Goal: Information Seeking & Learning: Find specific fact

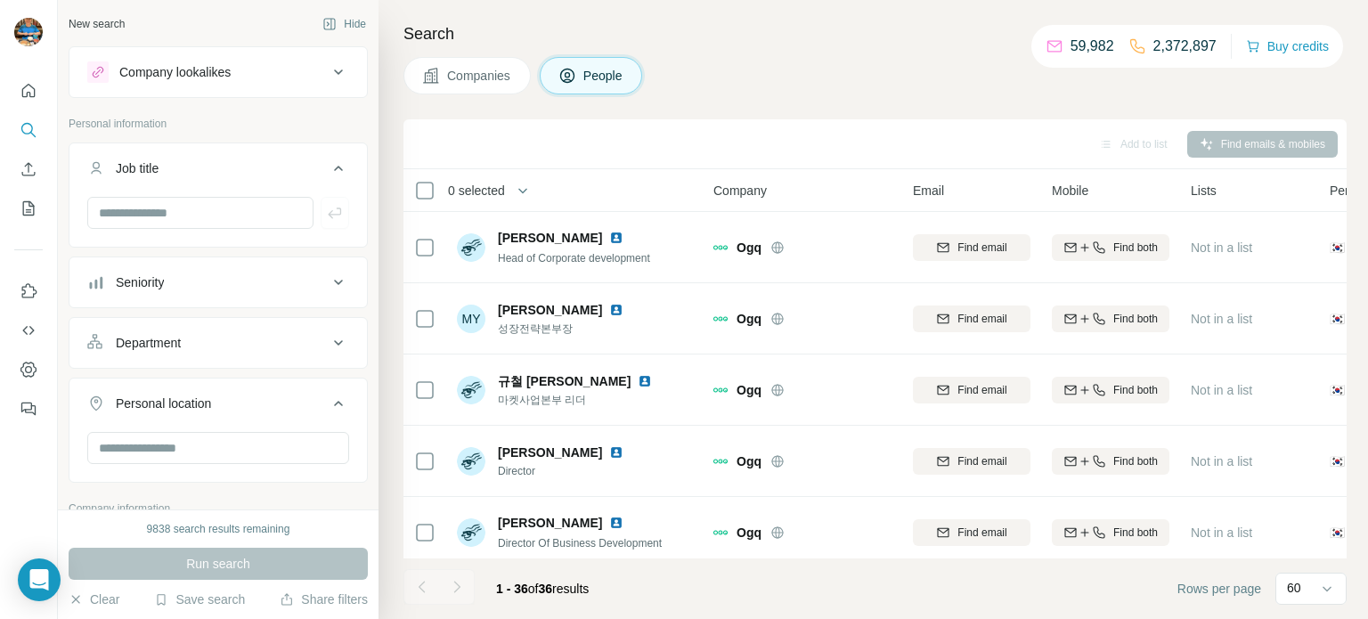
scroll to position [363, 0]
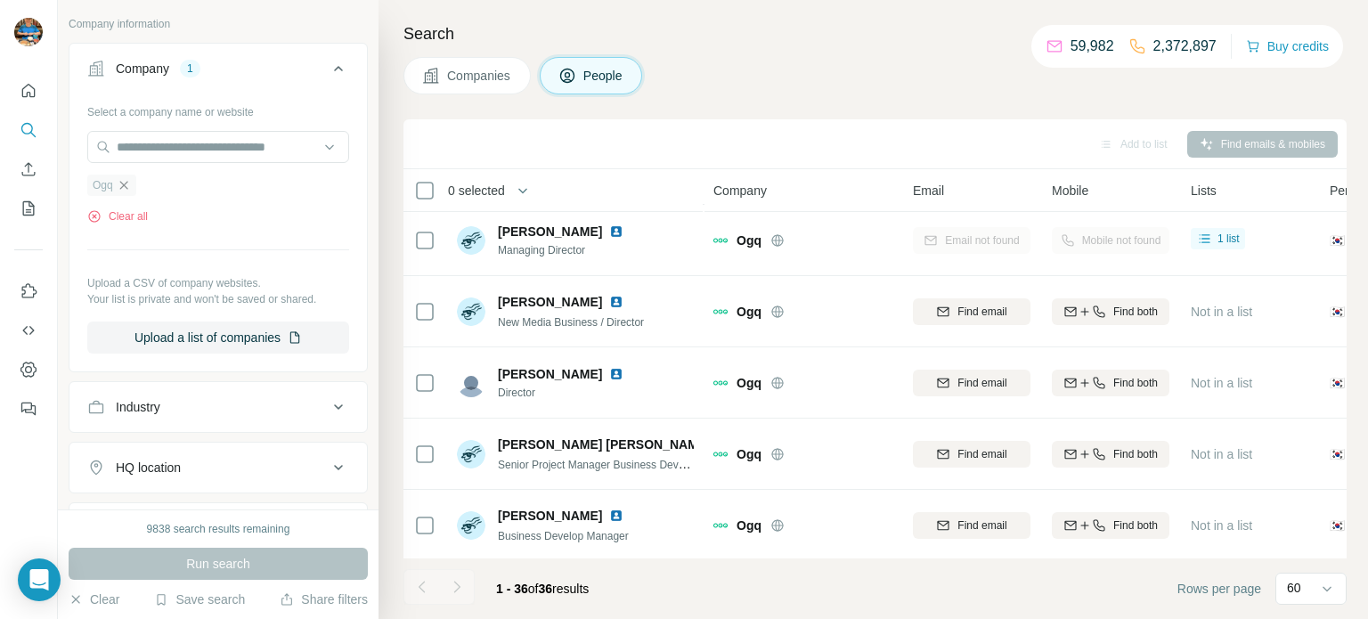
click at [131, 183] on icon "button" at bounding box center [124, 185] width 14 height 14
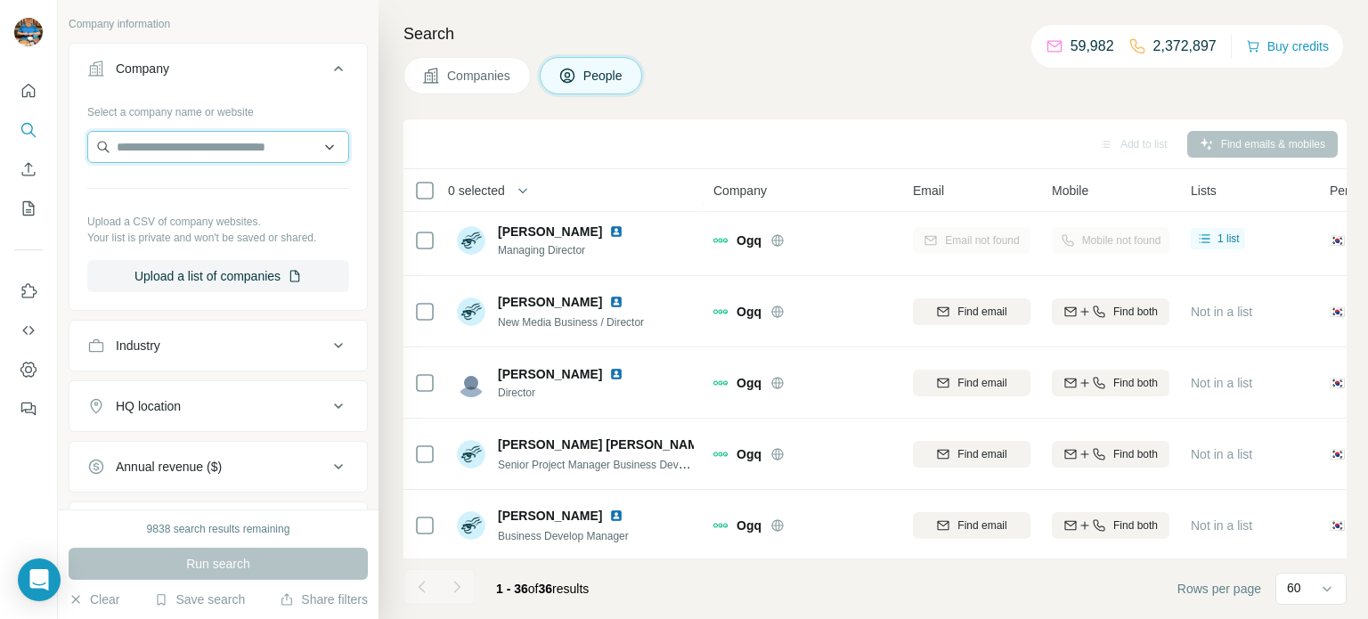
click at [212, 146] on input "text" at bounding box center [218, 147] width 262 height 32
drag, startPoint x: 165, startPoint y: 145, endPoint x: 260, endPoint y: 156, distance: 95.9
click at [260, 156] on input "**********" at bounding box center [218, 147] width 262 height 32
click at [198, 151] on input "******" at bounding box center [218, 147] width 262 height 32
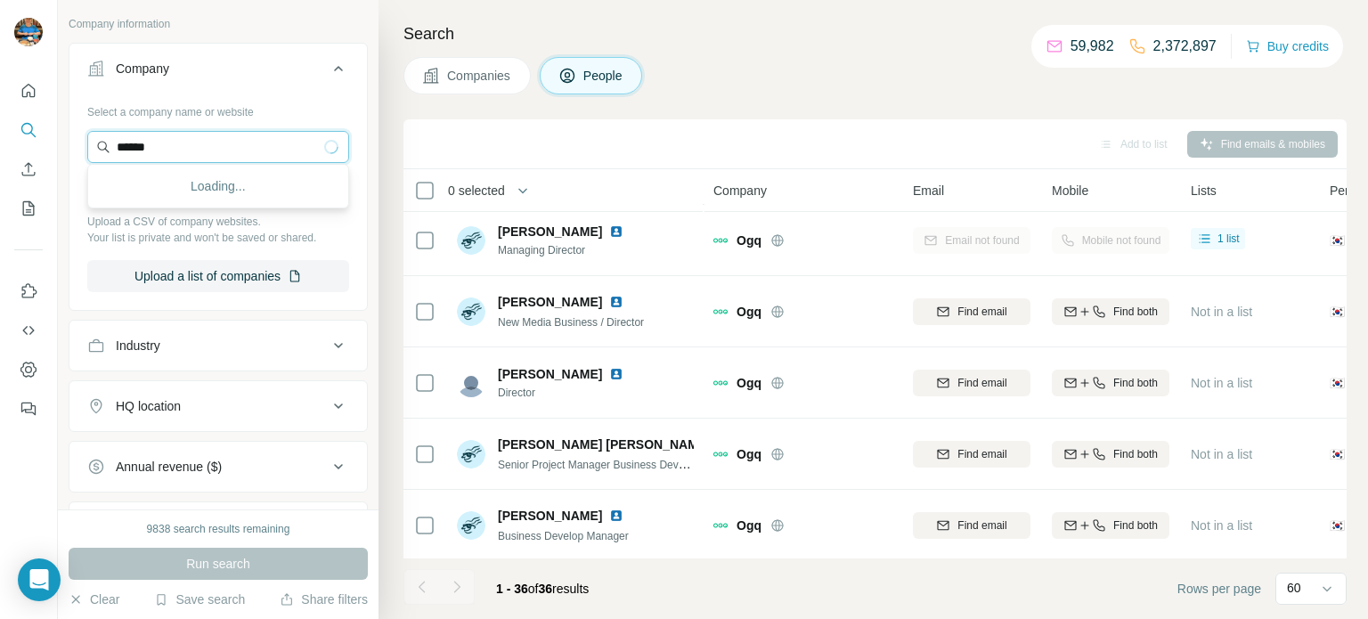
type input "******"
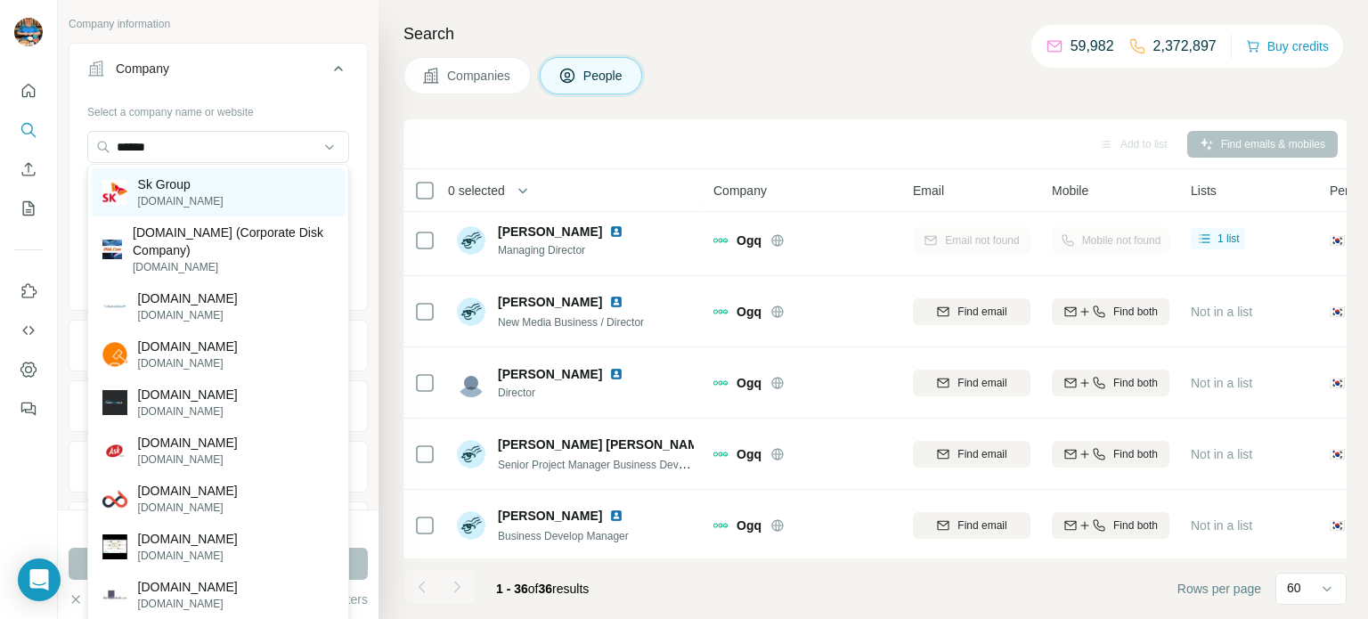
click at [220, 183] on div "Sk Group [DOMAIN_NAME]" at bounding box center [218, 192] width 253 height 48
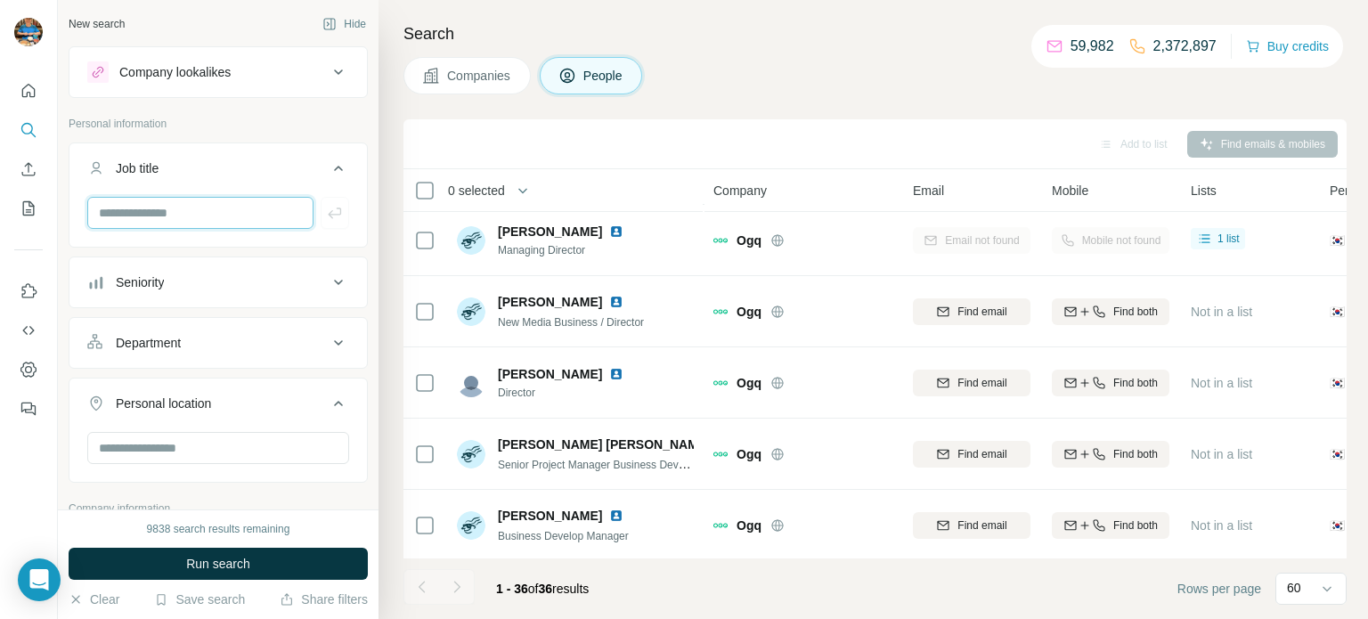
click at [200, 214] on input "text" at bounding box center [200, 213] width 226 height 32
type input "*******"
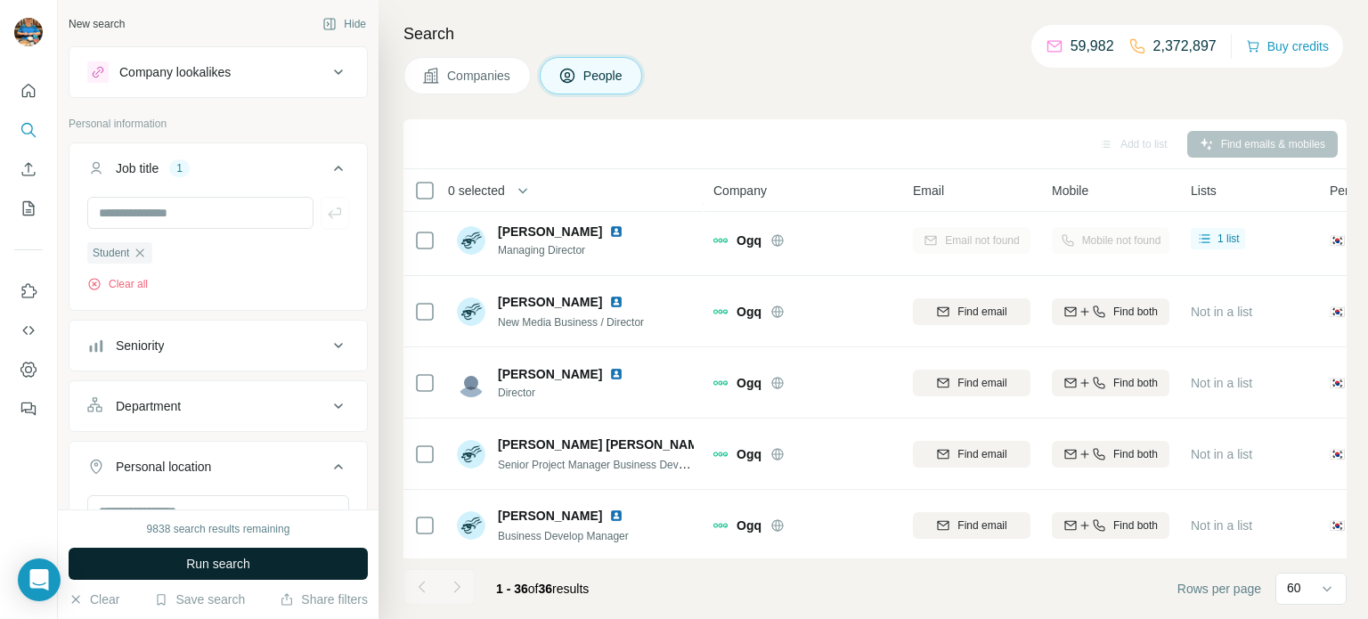
click at [185, 552] on button "Run search" at bounding box center [218, 564] width 299 height 32
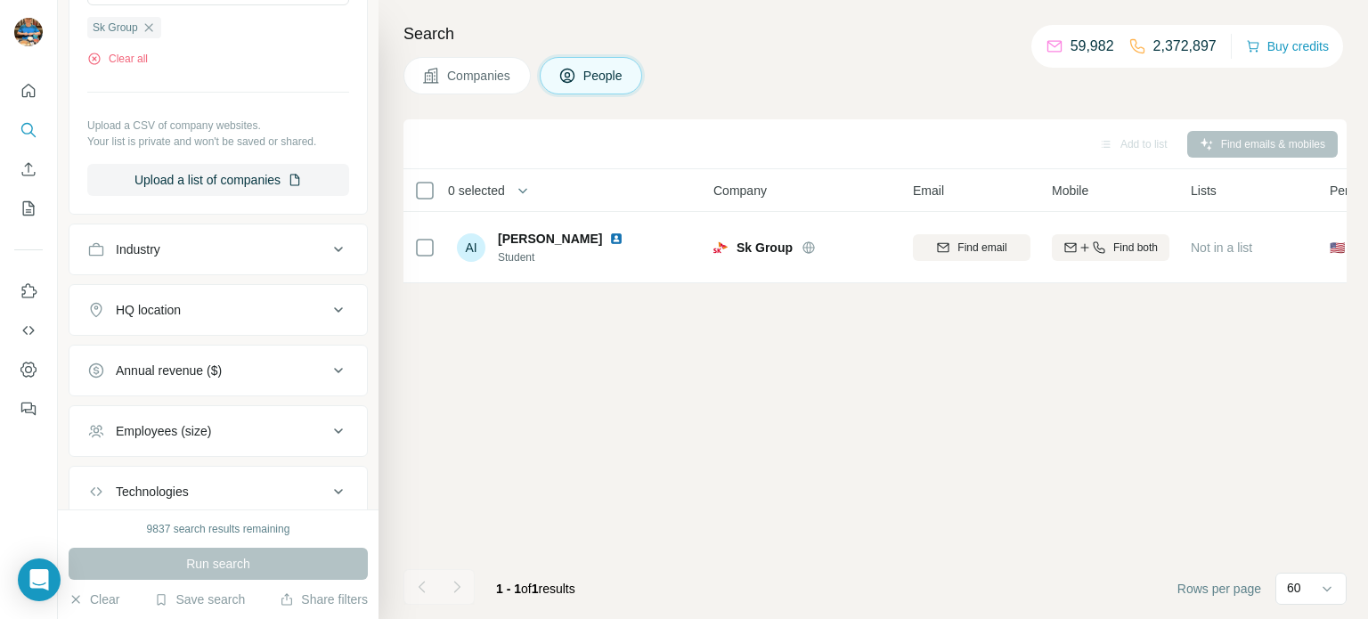
scroll to position [713, 0]
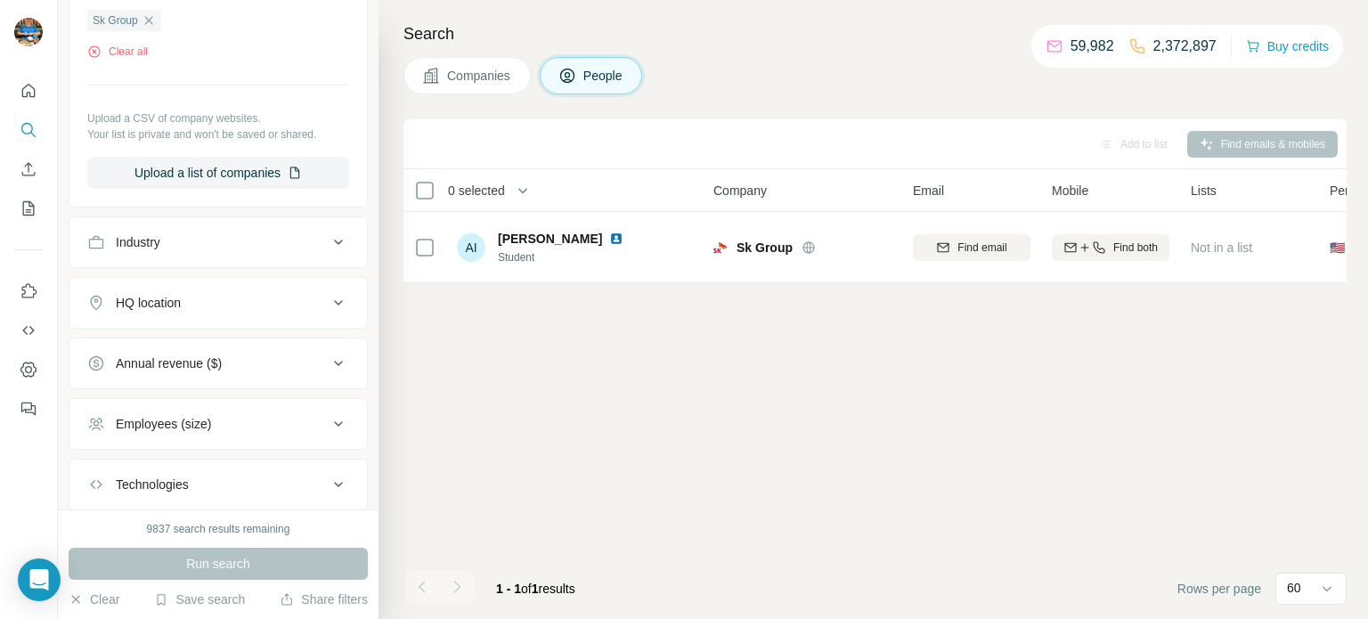
click at [750, 459] on div "Add to list Find emails & mobiles 0 selected People Company Email Mobile Lists …" at bounding box center [874, 369] width 943 height 500
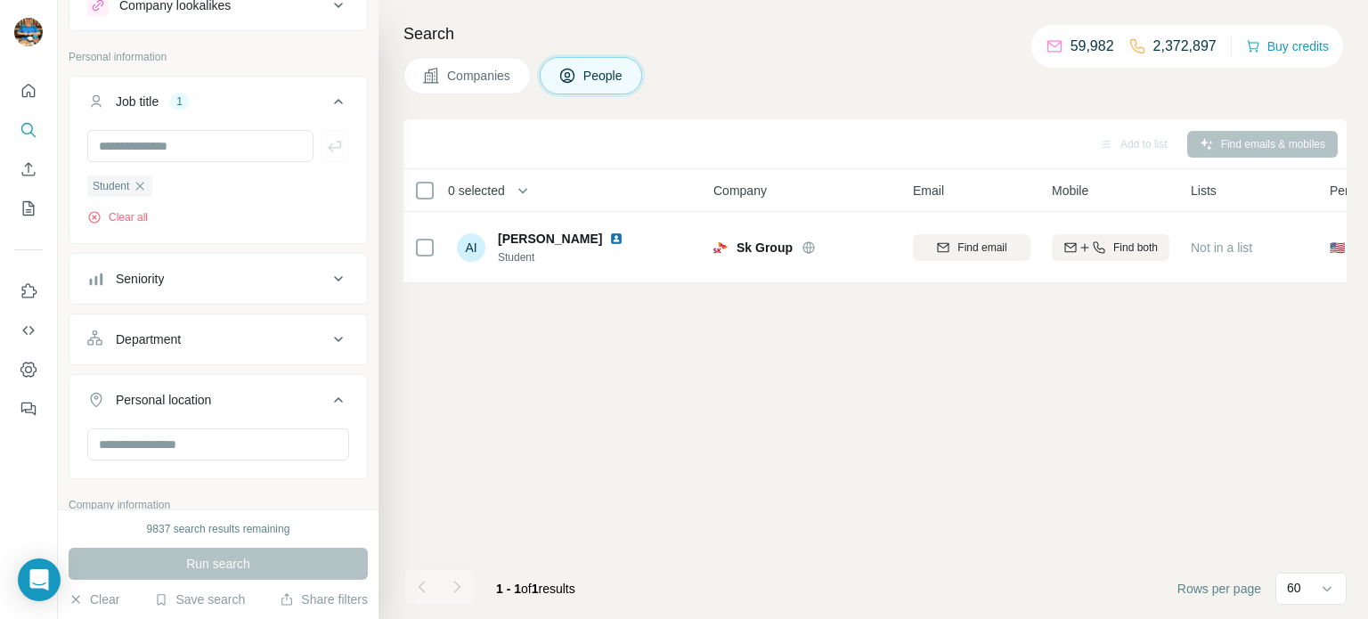
scroll to position [0, 0]
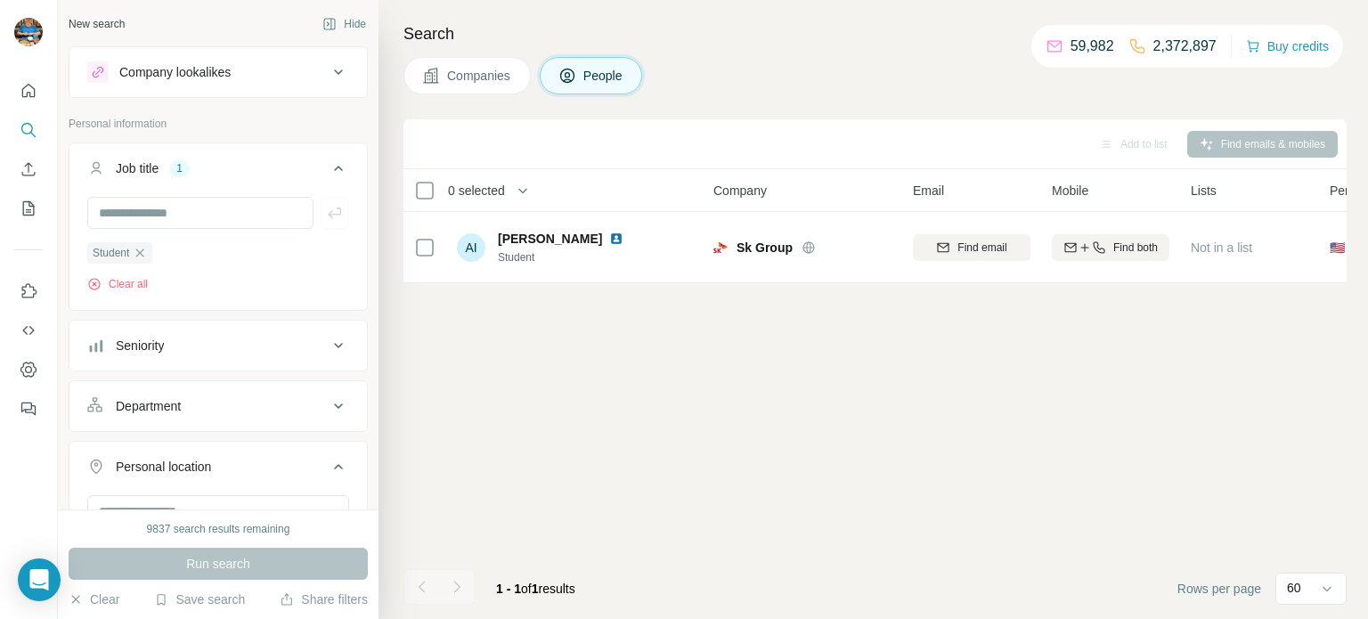
drag, startPoint x: 140, startPoint y: 253, endPoint x: 162, endPoint y: 233, distance: 29.7
click at [141, 253] on icon "button" at bounding box center [140, 253] width 14 height 14
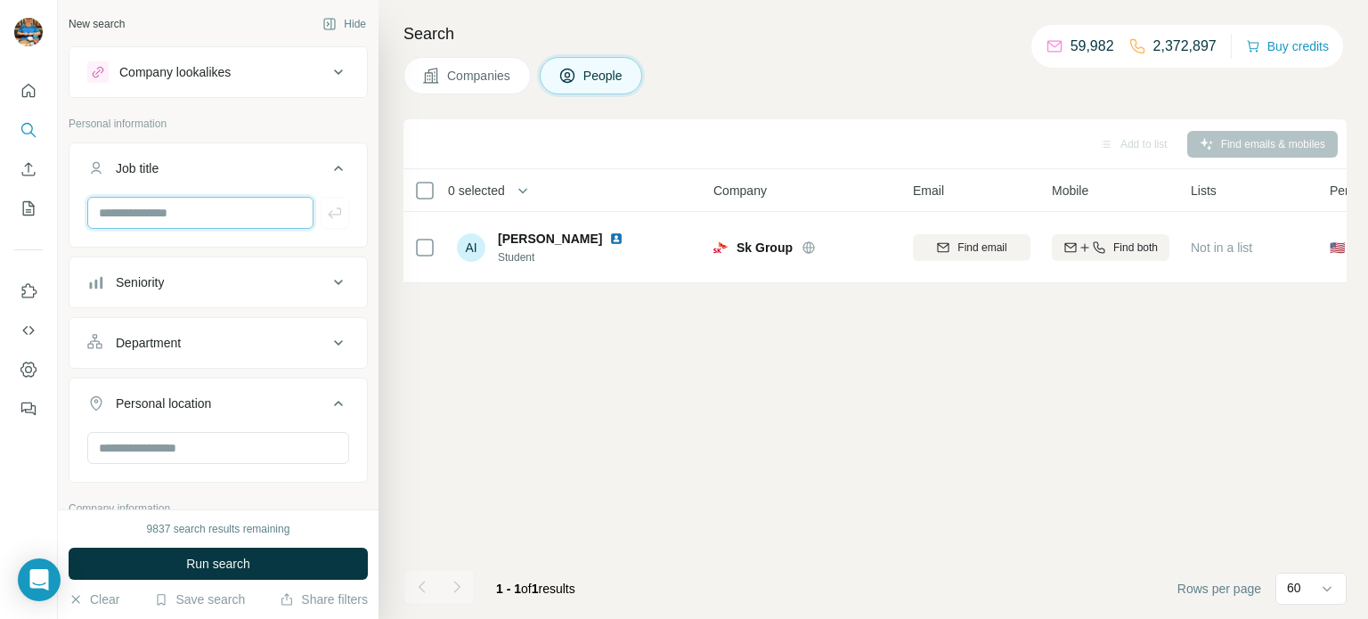
click at [183, 215] on input "text" at bounding box center [200, 213] width 226 height 32
type input "*******"
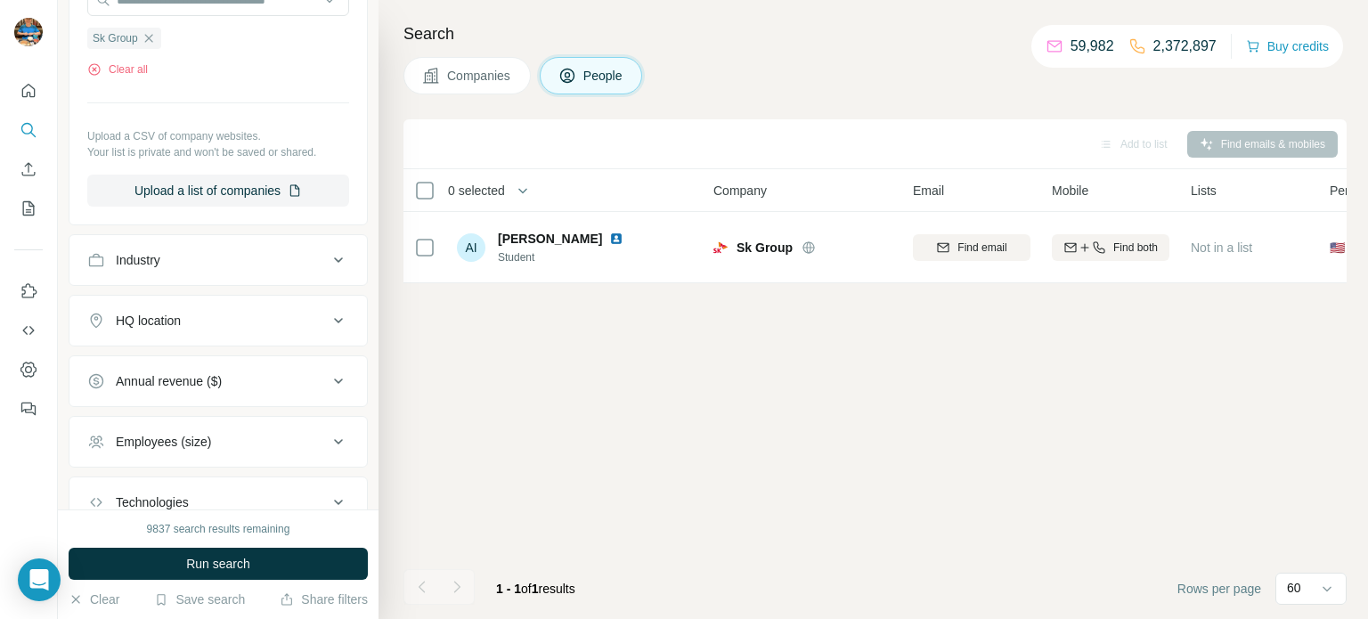
scroll to position [629, 0]
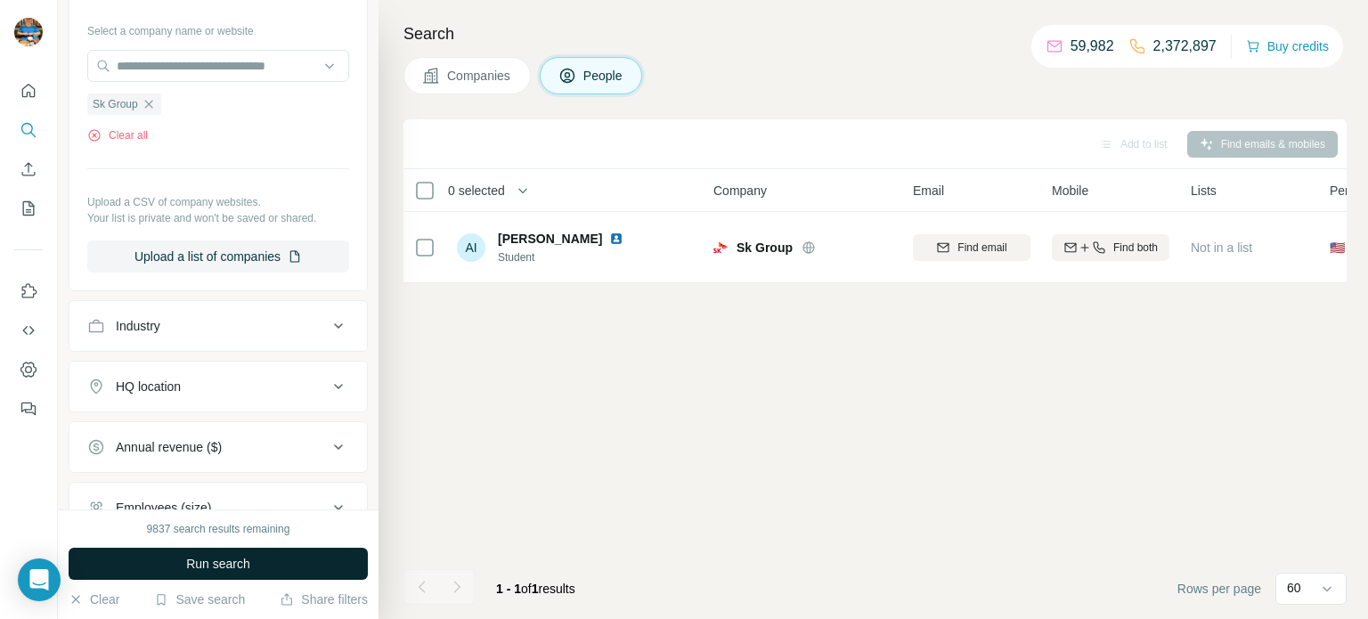
click at [192, 557] on span "Run search" at bounding box center [218, 564] width 64 height 18
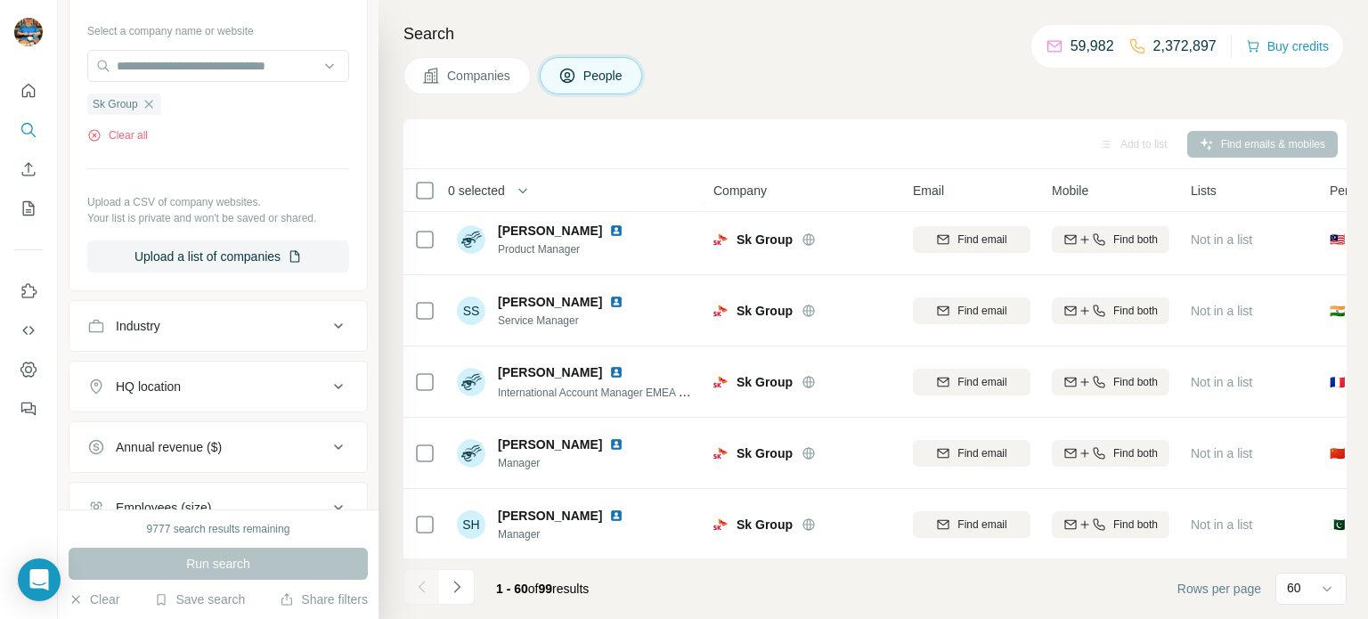
scroll to position [3928, 0]
click at [468, 584] on button "Navigate to next page" at bounding box center [457, 587] width 36 height 36
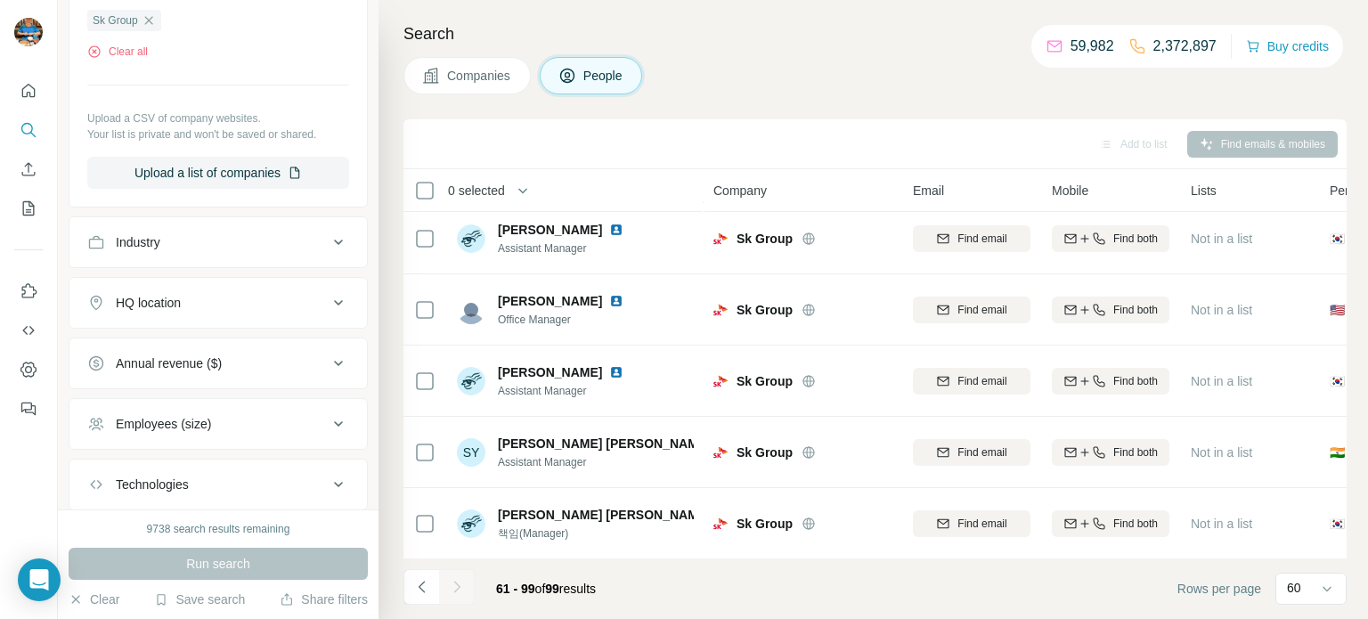
scroll to position [713, 0]
click at [848, 105] on div "Search Companies People Add to list Find emails & mobiles 0 selected People Com…" at bounding box center [874, 309] width 990 height 619
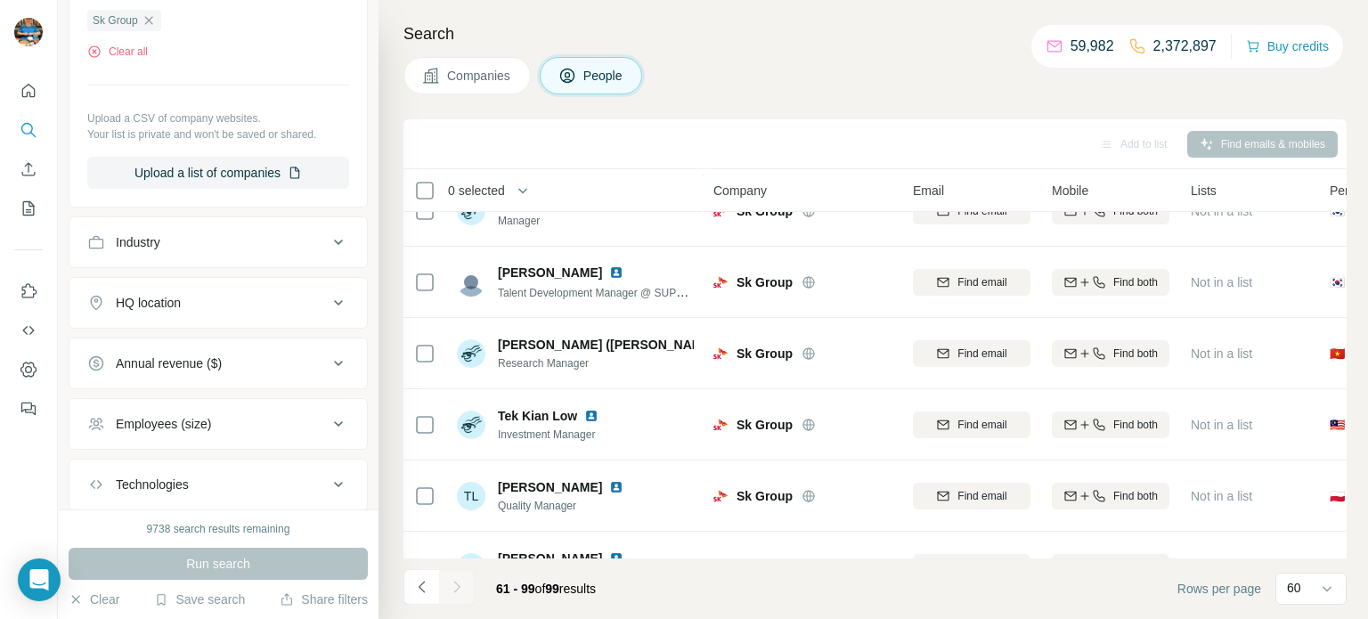
scroll to position [0, 0]
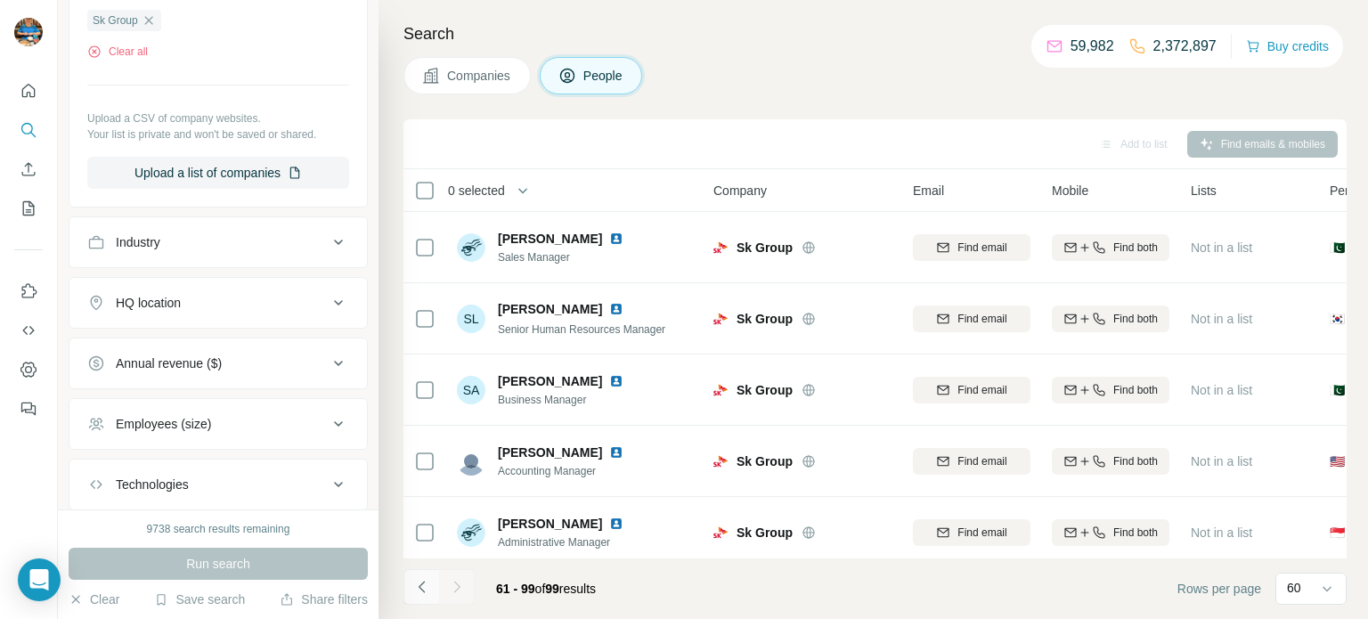
click at [409, 597] on button "Navigate to previous page" at bounding box center [421, 587] width 36 height 36
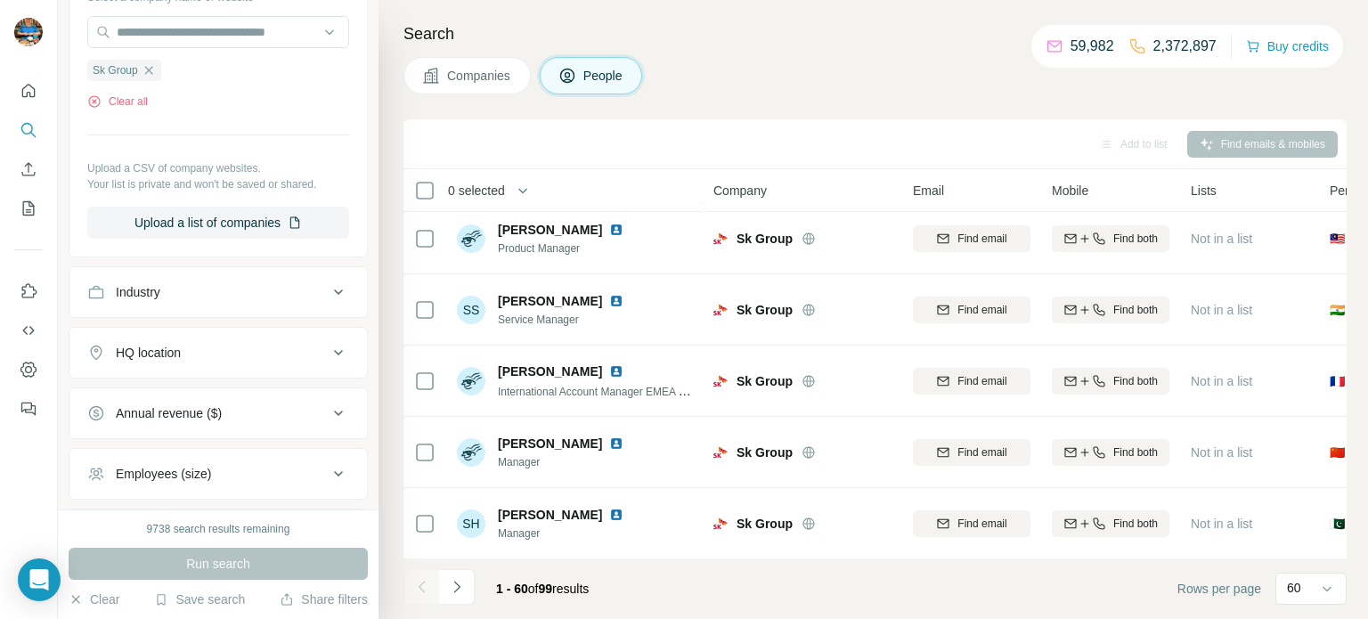
scroll to position [668, 0]
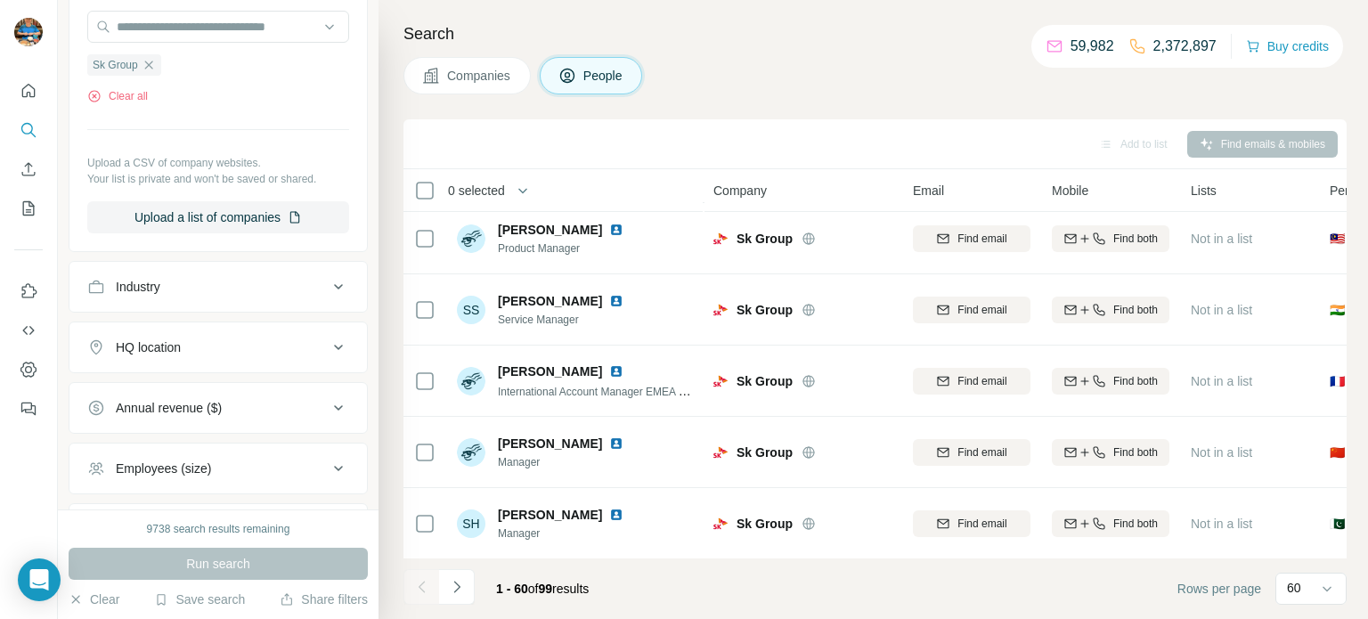
click at [869, 595] on footer "1 - 60 of 99 results Rows per page 60" at bounding box center [874, 588] width 943 height 61
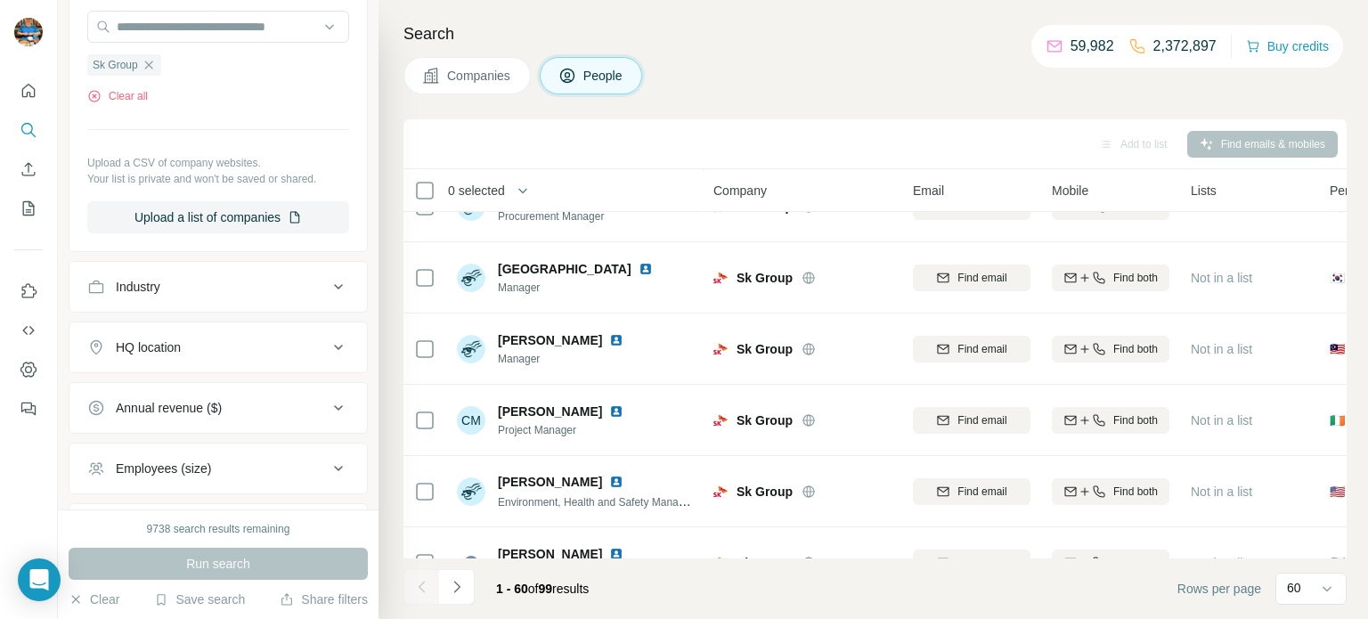
scroll to position [0, 0]
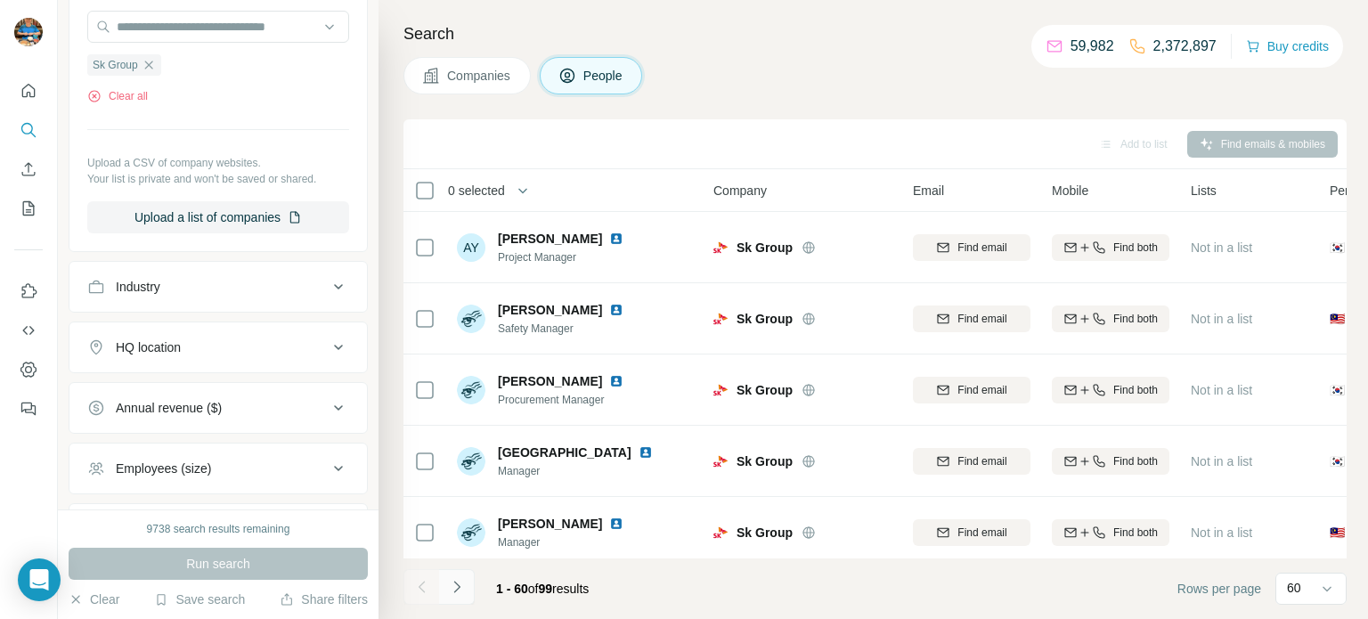
click at [453, 601] on button "Navigate to next page" at bounding box center [457, 587] width 36 height 36
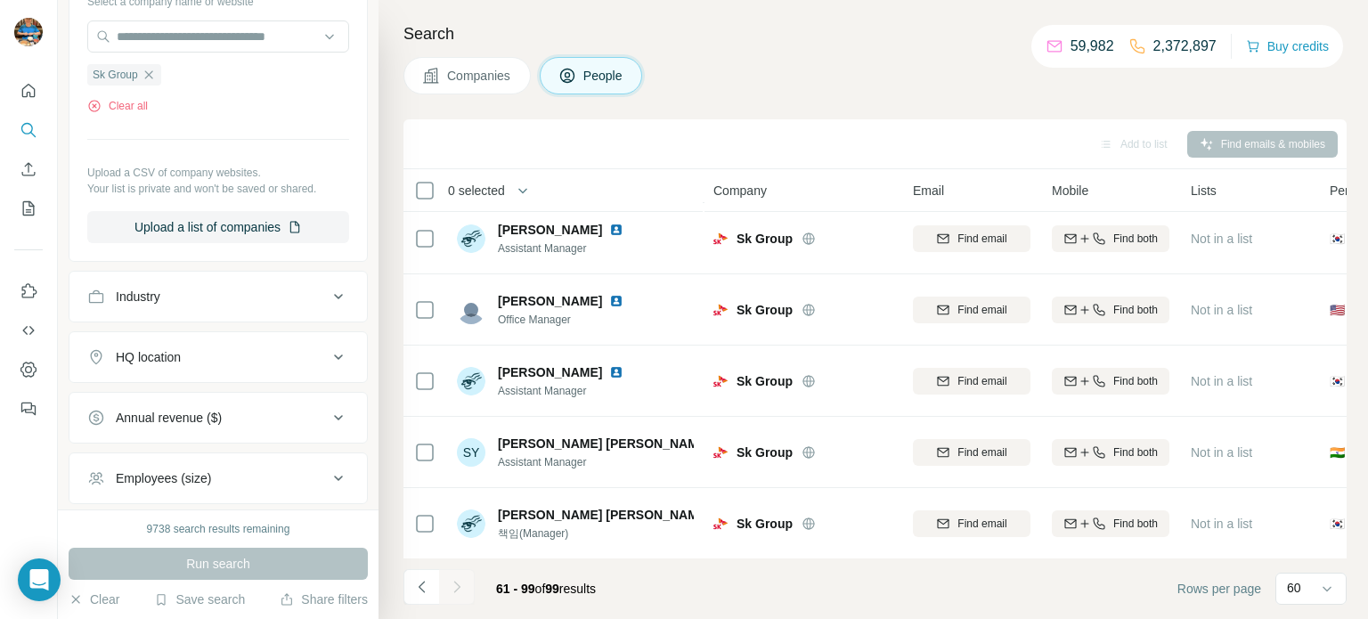
scroll to position [666, 0]
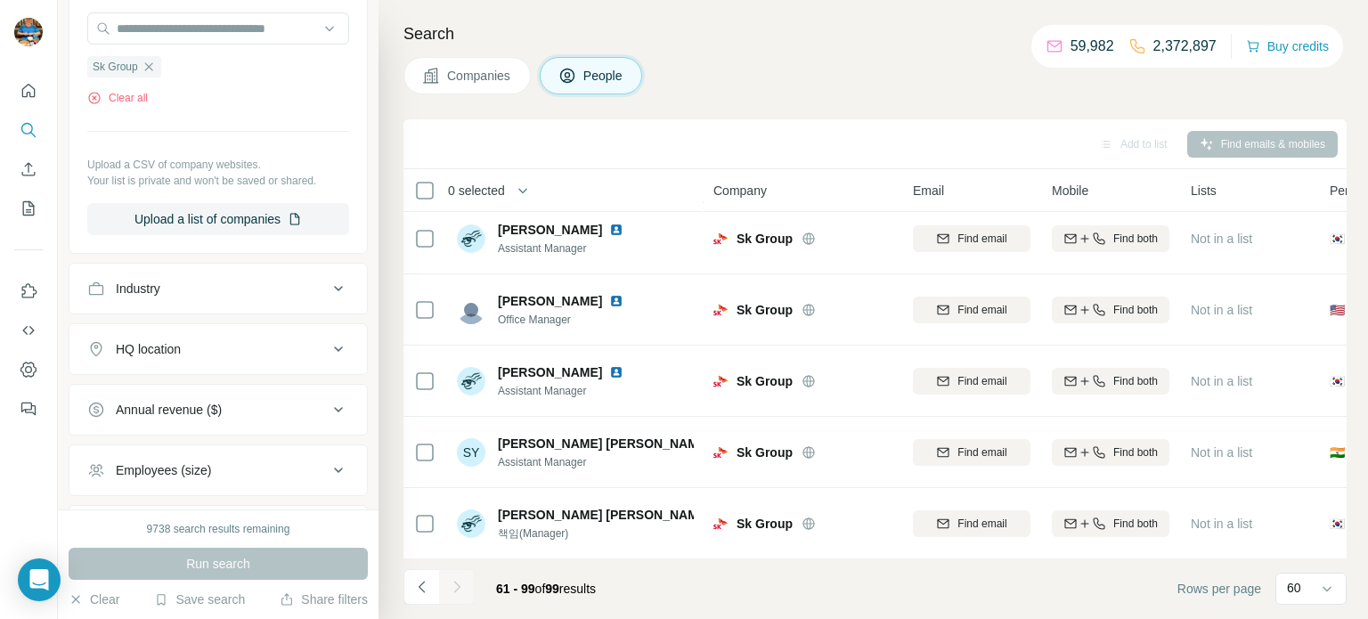
click at [795, 86] on div "Companies People" at bounding box center [874, 75] width 943 height 37
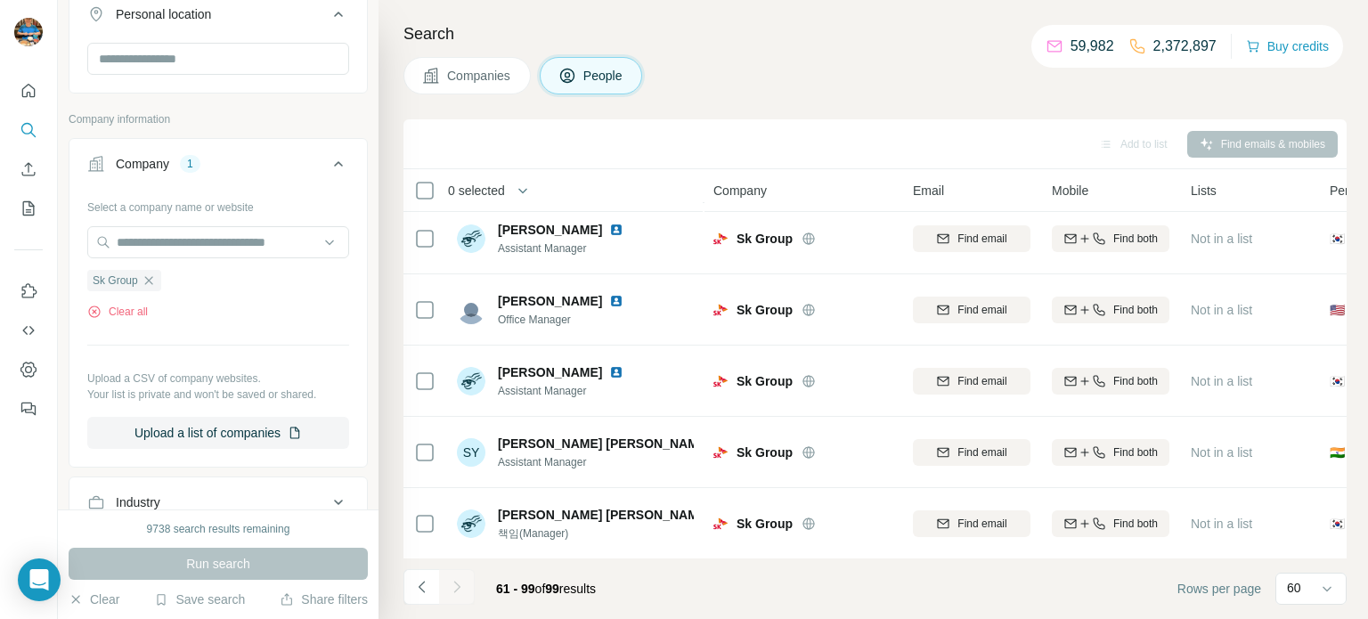
scroll to position [0, 0]
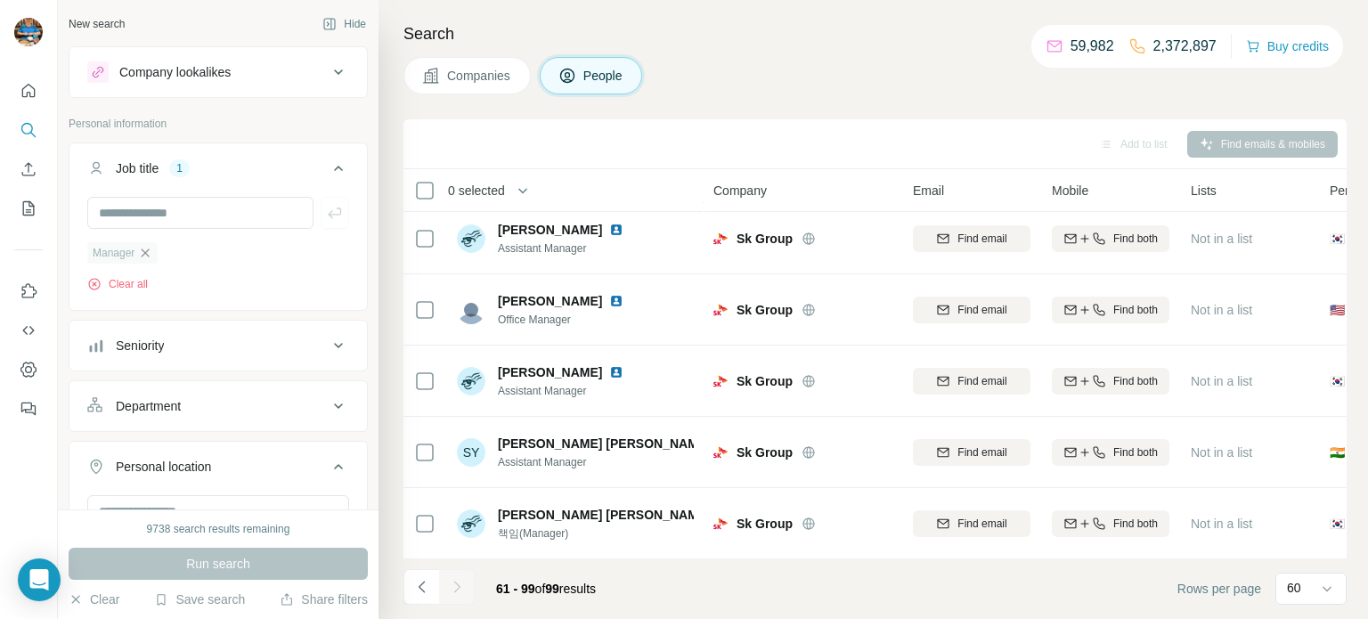
click at [152, 257] on icon "button" at bounding box center [145, 253] width 14 height 14
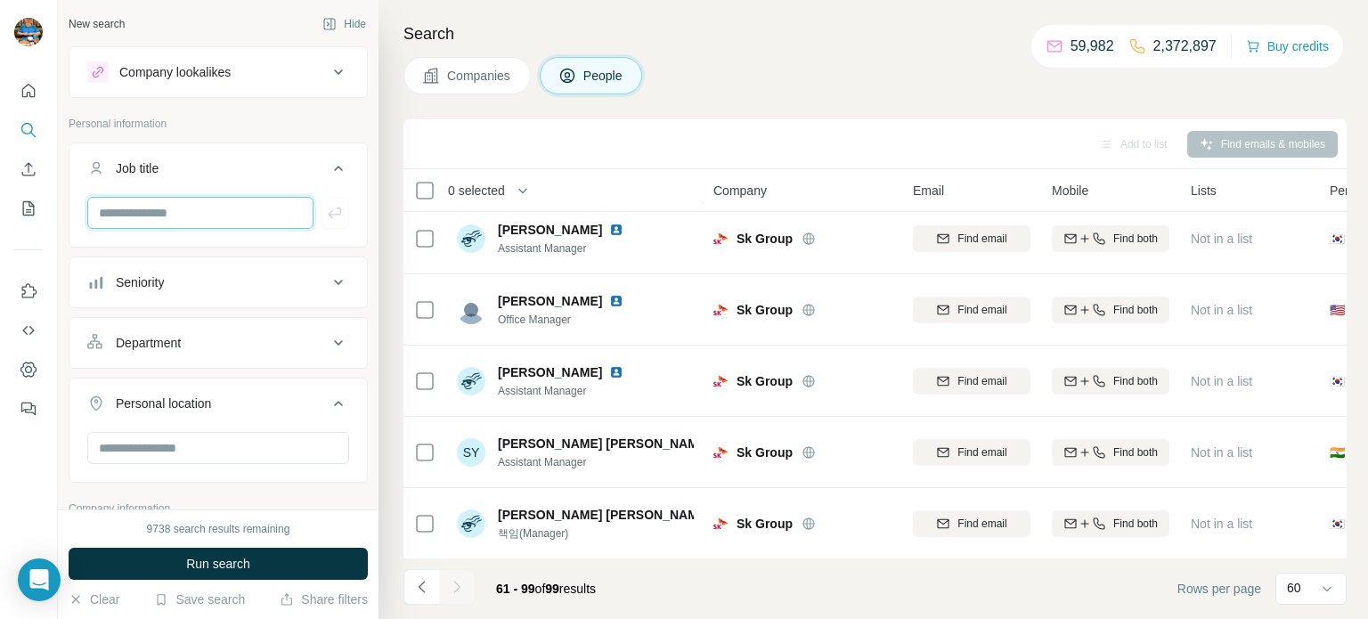
click at [190, 216] on input "text" at bounding box center [200, 213] width 226 height 32
type input "********"
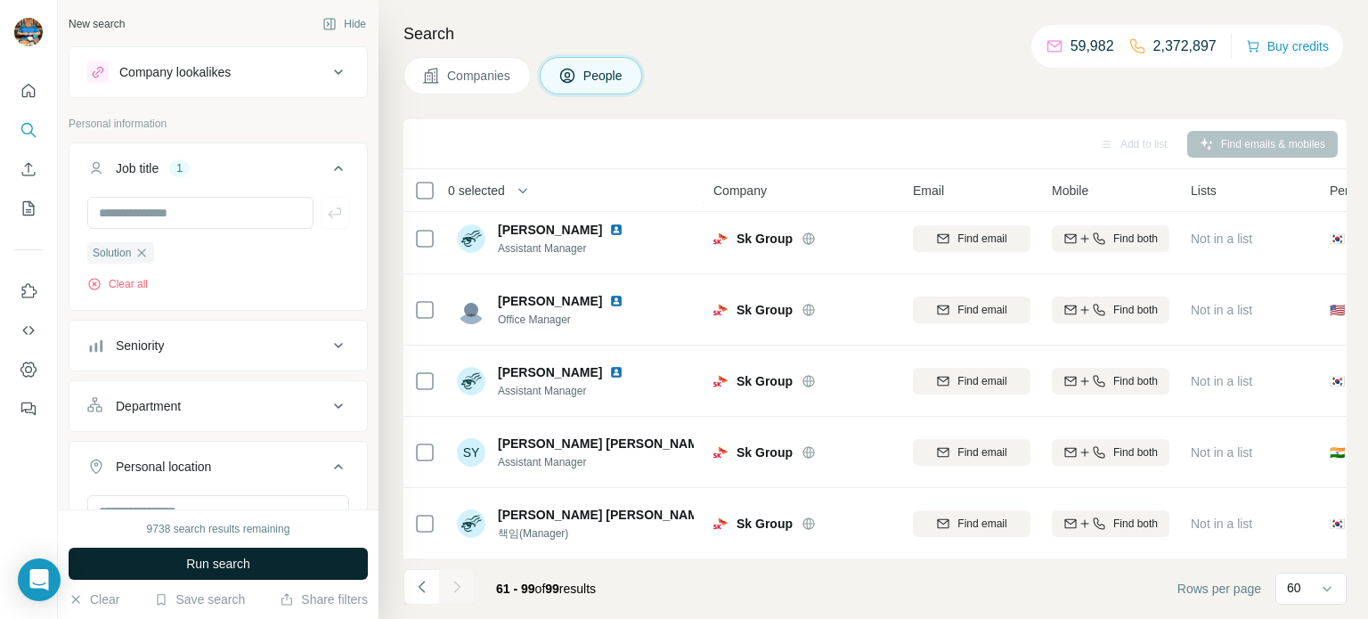
click at [236, 567] on span "Run search" at bounding box center [218, 564] width 64 height 18
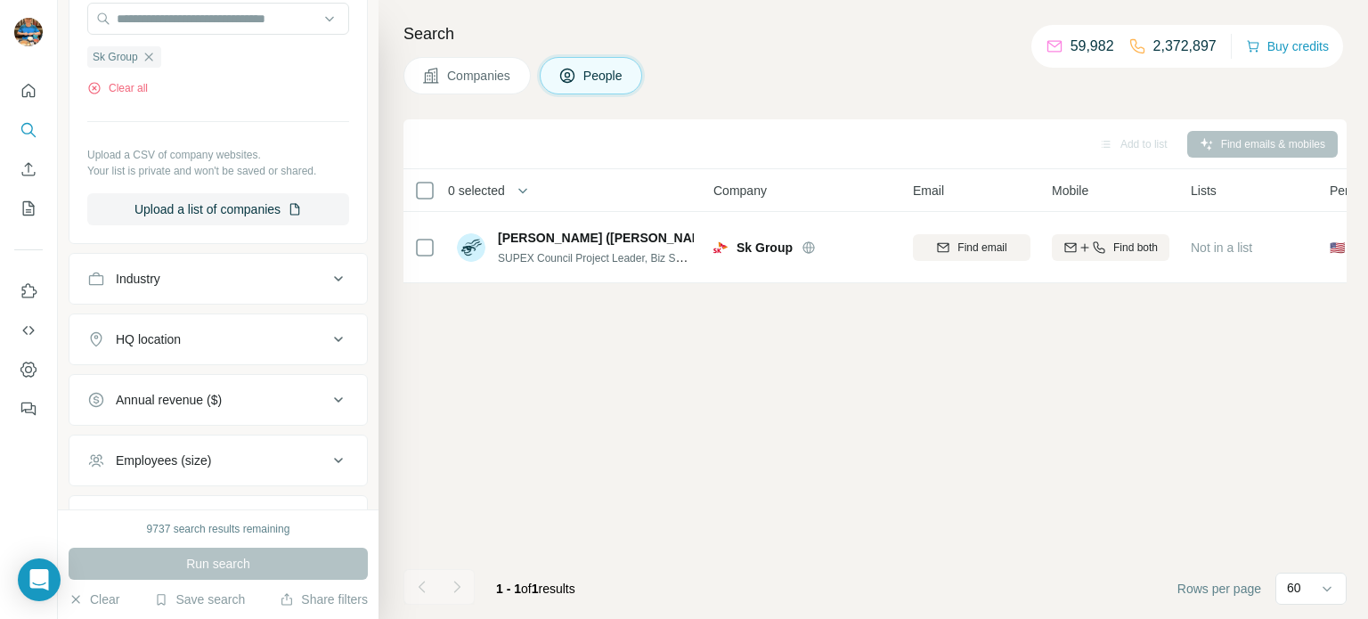
scroll to position [670, 0]
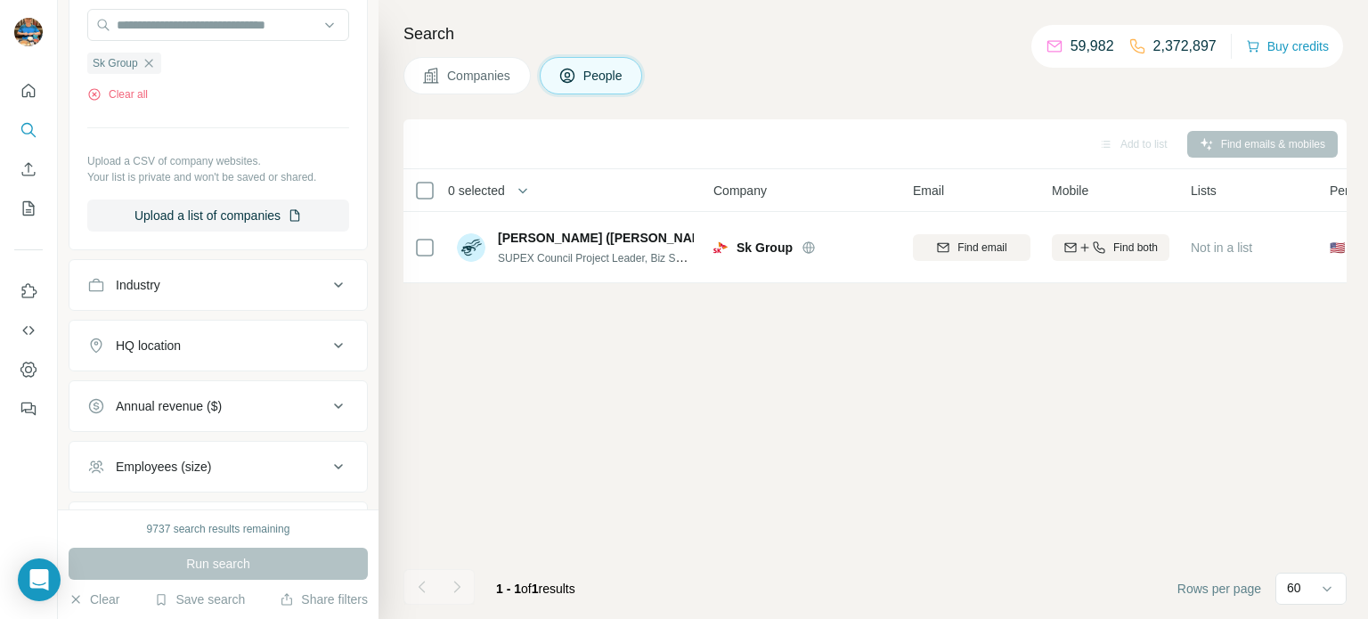
click at [537, 387] on div "Add to list Find emails & mobiles 0 selected People Company Email Mobile Lists …" at bounding box center [874, 369] width 943 height 500
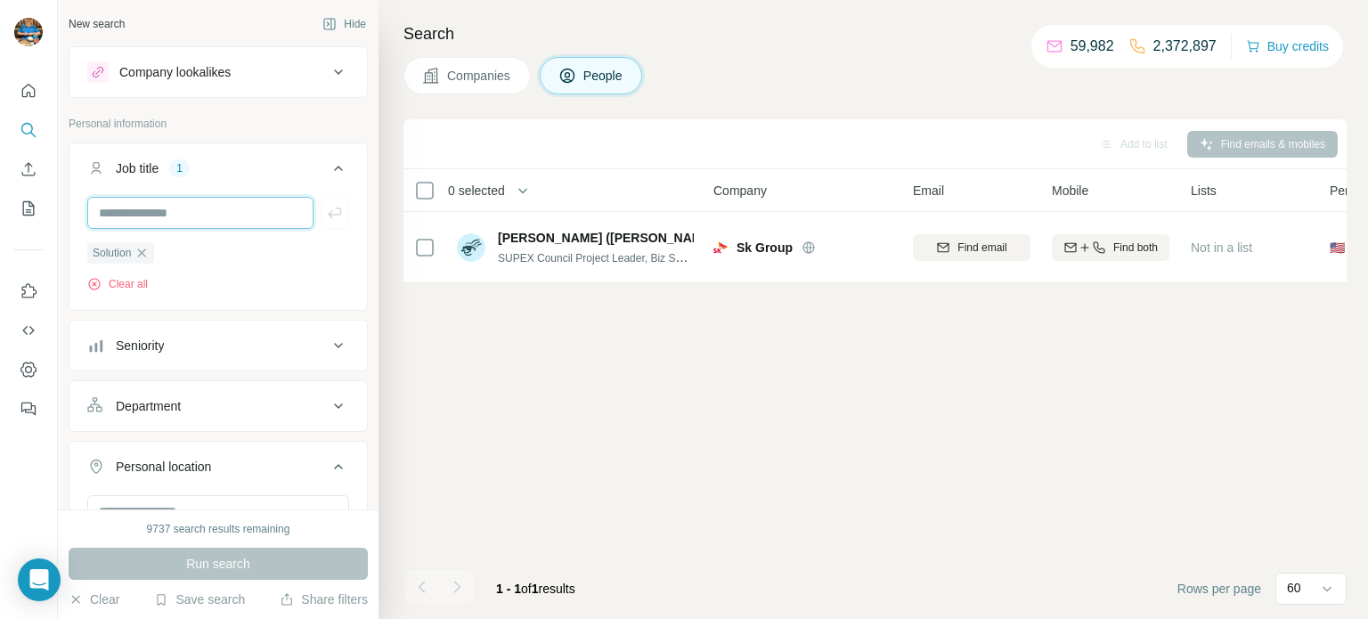
click at [176, 211] on input "text" at bounding box center [200, 213] width 226 height 32
type input "*********"
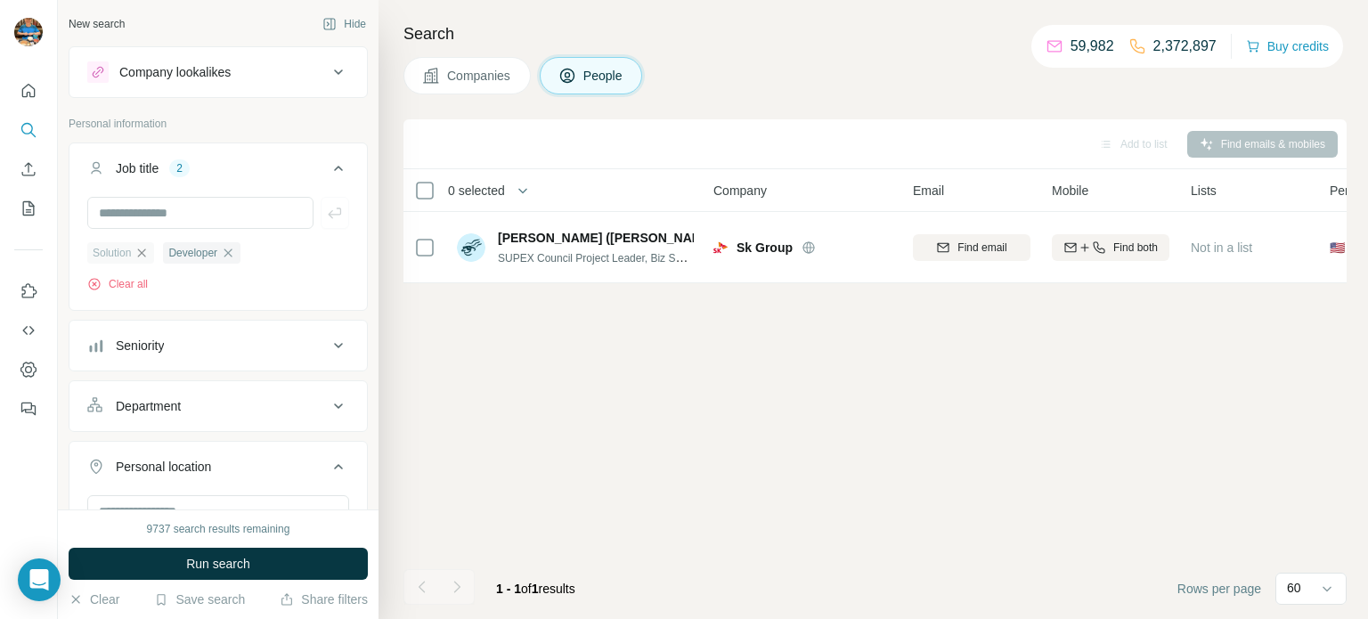
click at [144, 249] on icon "button" at bounding box center [141, 253] width 14 height 14
click at [244, 563] on span "Run search" at bounding box center [218, 564] width 64 height 18
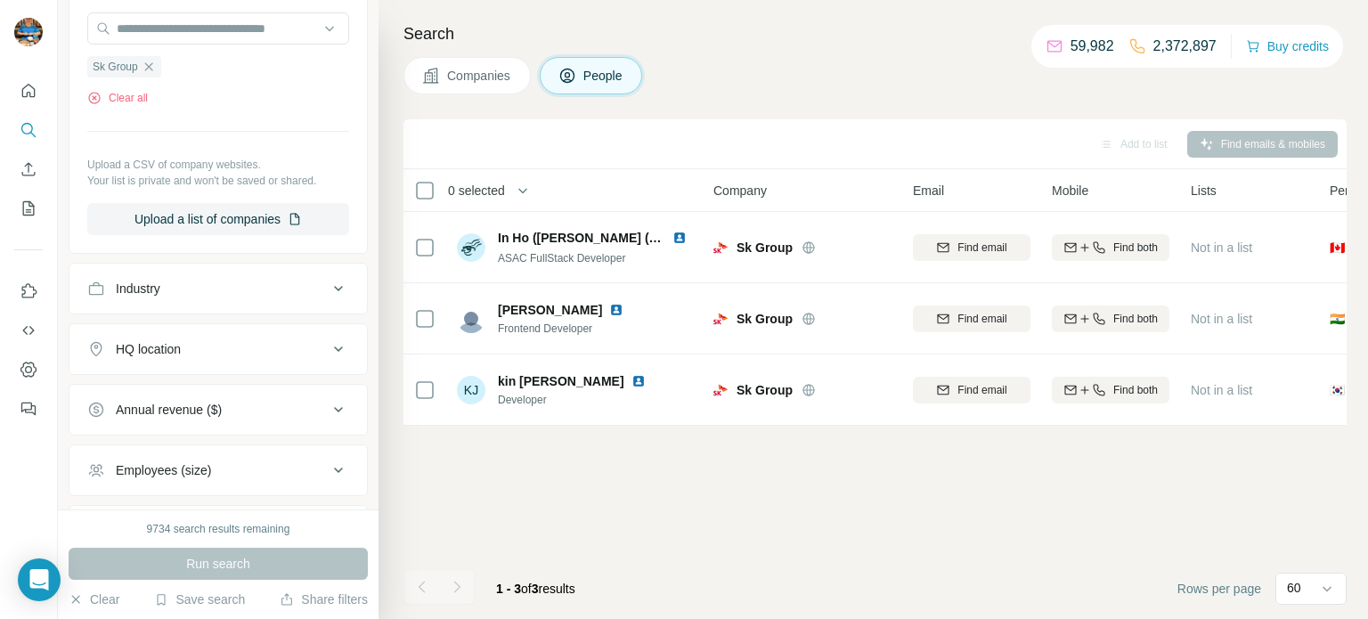
scroll to position [668, 0]
click at [565, 494] on div "Add to list Find emails & mobiles 0 selected People Company Email Mobile Lists …" at bounding box center [874, 369] width 943 height 500
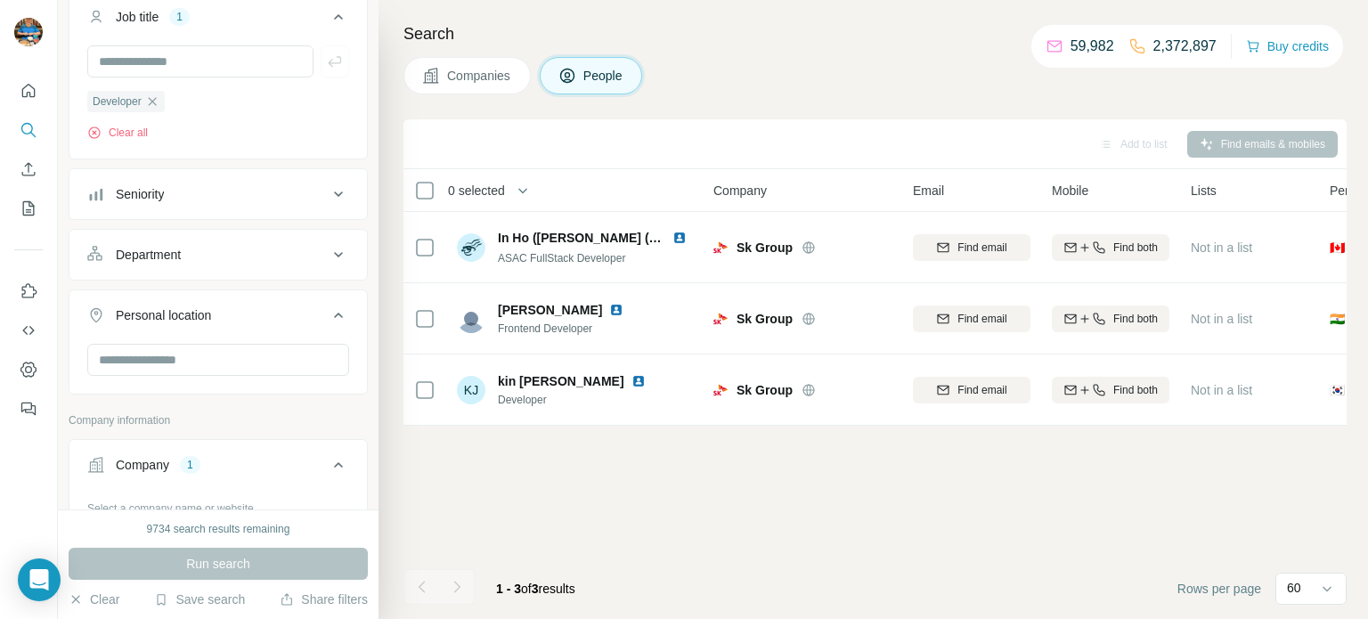
scroll to position [0, 0]
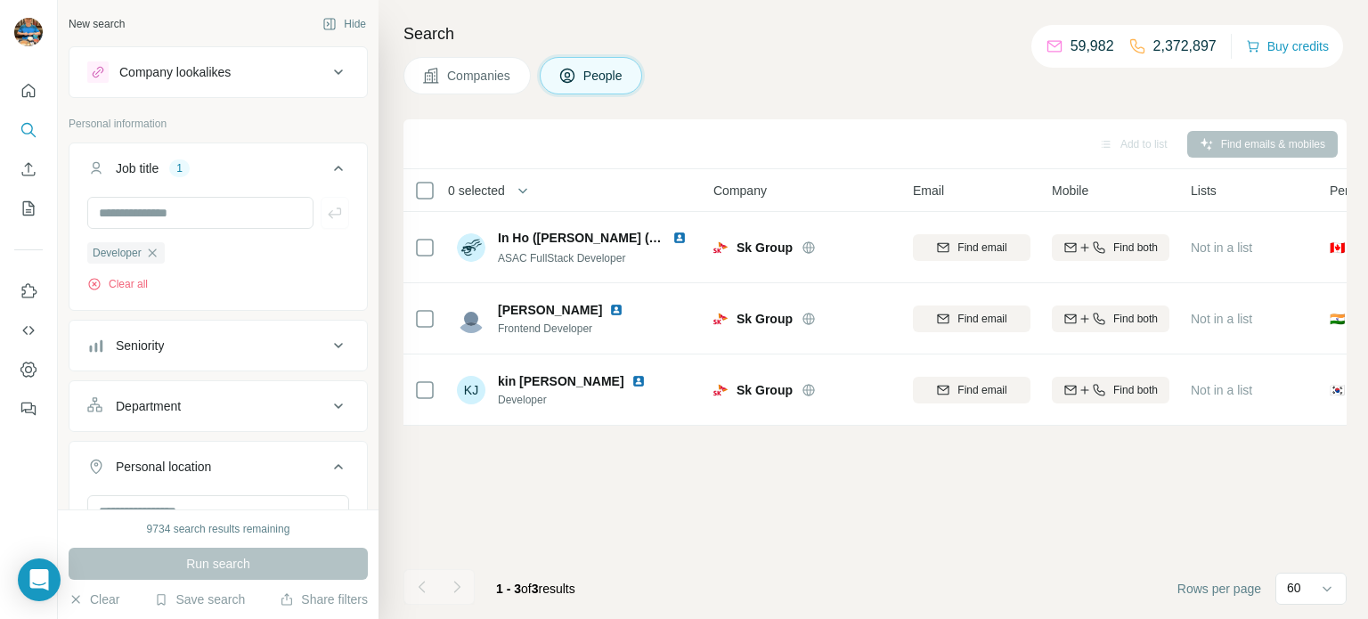
click at [159, 255] on icon "button" at bounding box center [152, 253] width 14 height 14
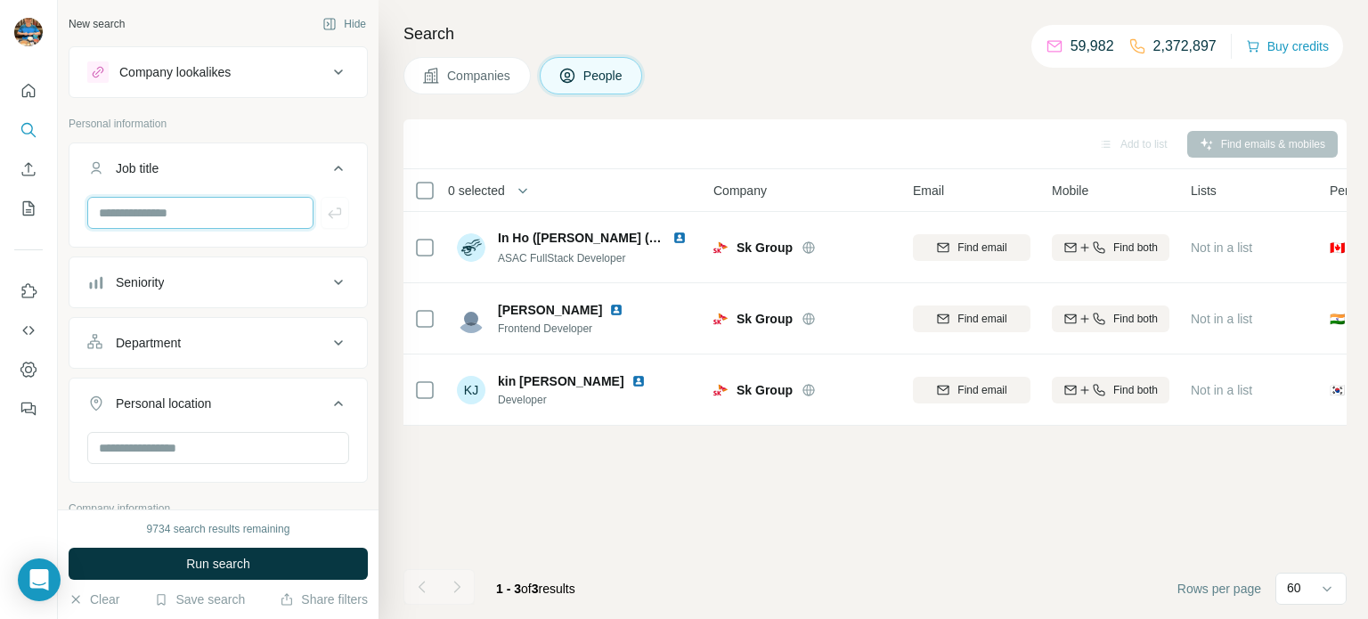
click at [175, 221] on input "text" at bounding box center [200, 213] width 226 height 32
type input "********"
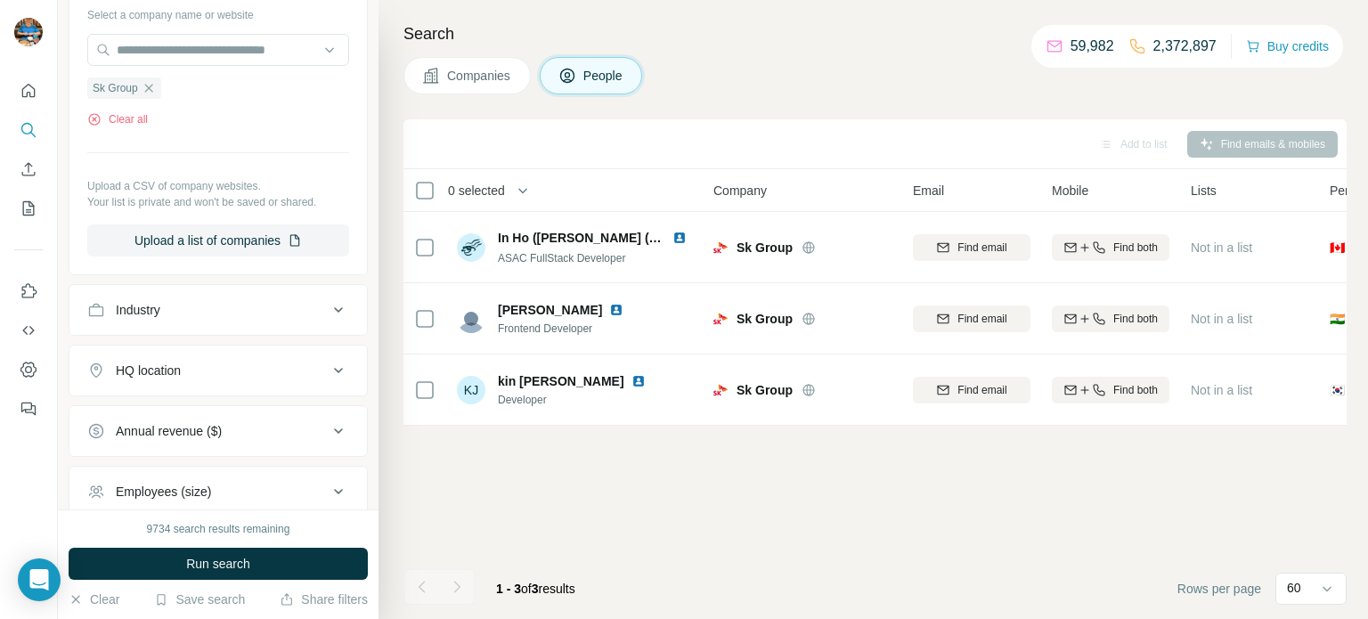
scroll to position [777, 0]
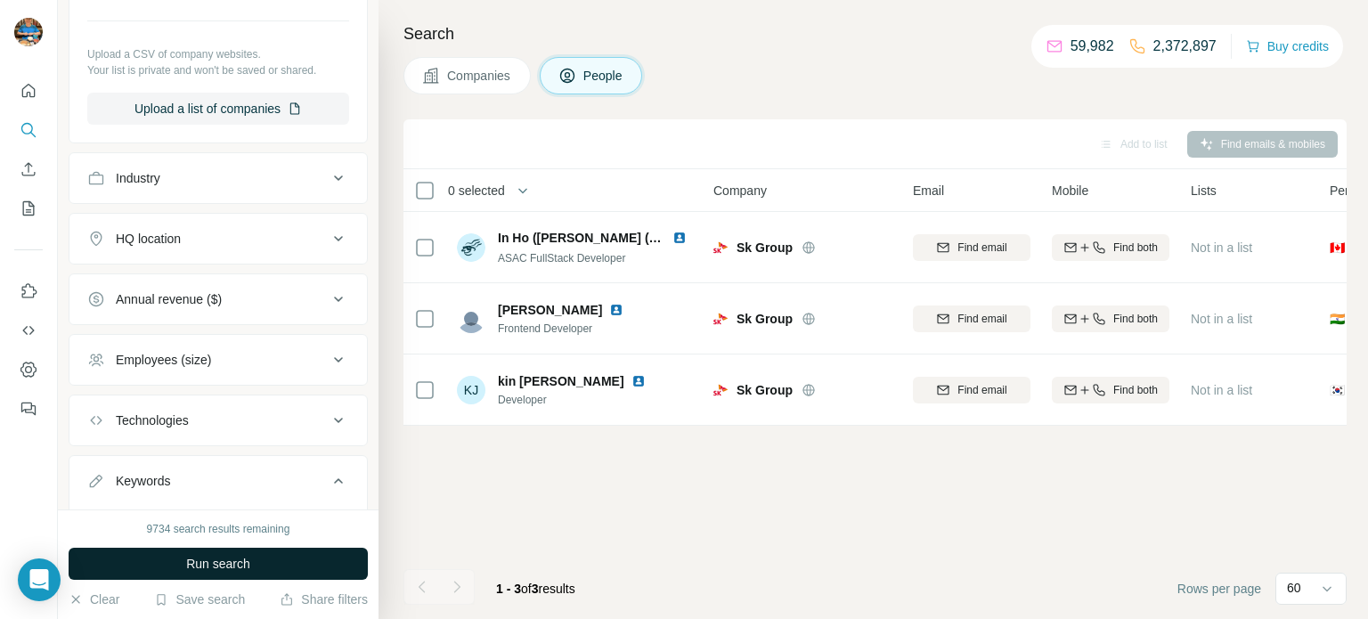
click at [220, 574] on button "Run search" at bounding box center [218, 564] width 299 height 32
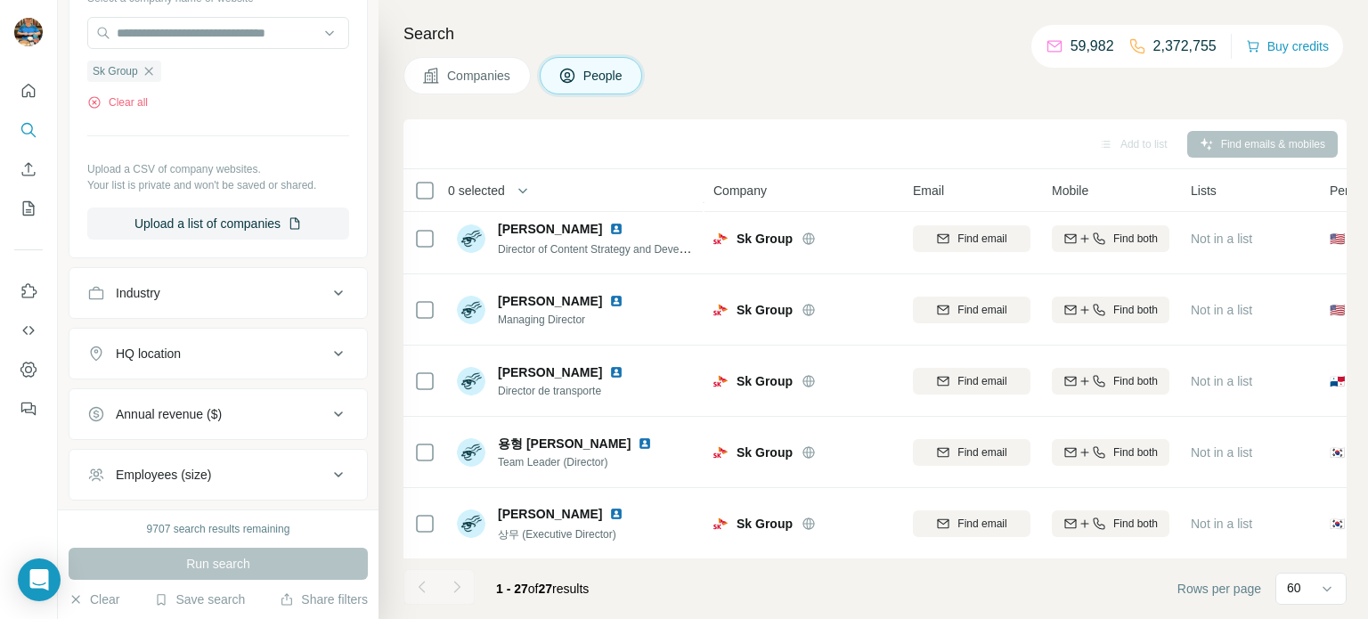
scroll to position [670, 0]
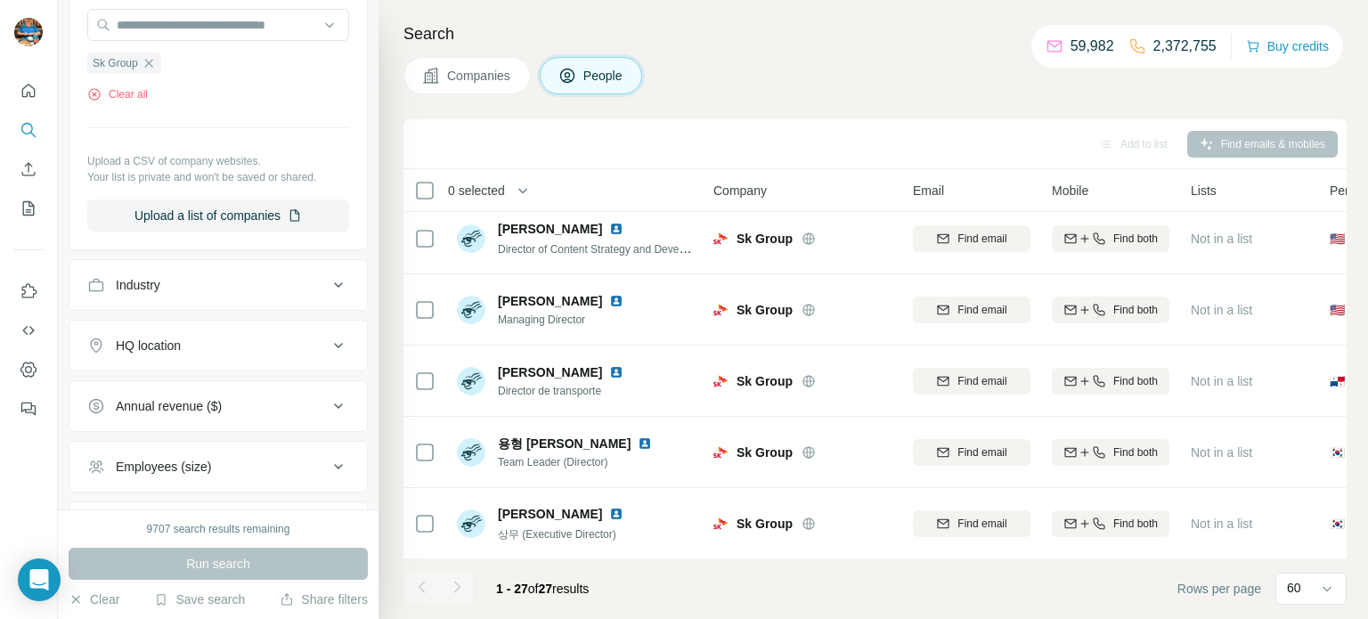
click at [852, 54] on div "Search Companies People Add to list Find emails & mobiles 0 selected People Com…" at bounding box center [874, 309] width 990 height 619
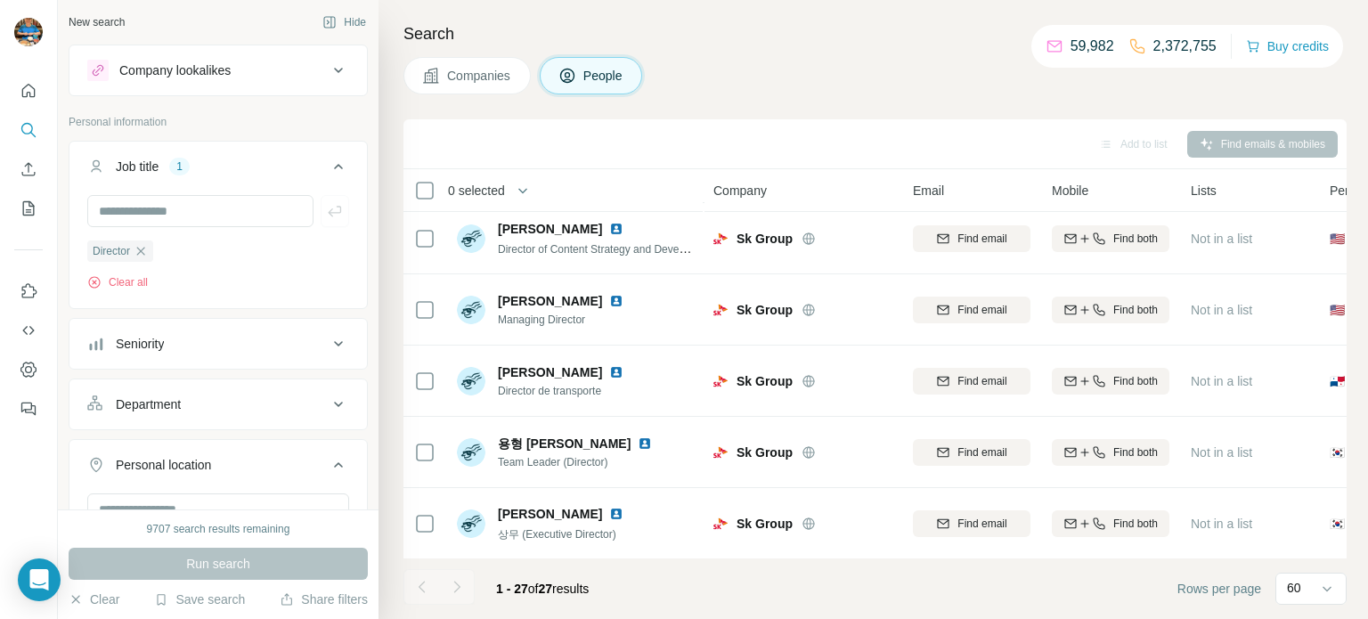
scroll to position [0, 0]
click at [148, 255] on icon "button" at bounding box center [141, 253] width 14 height 14
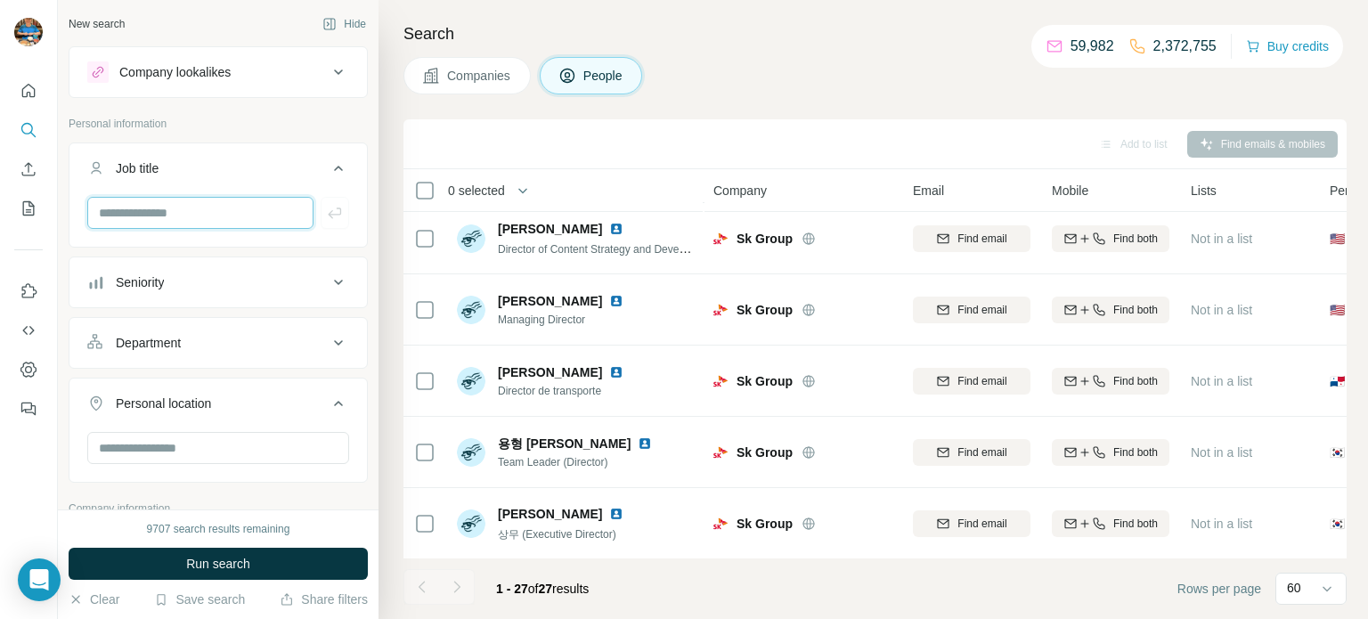
click at [181, 214] on input "text" at bounding box center [200, 213] width 226 height 32
type input "**********"
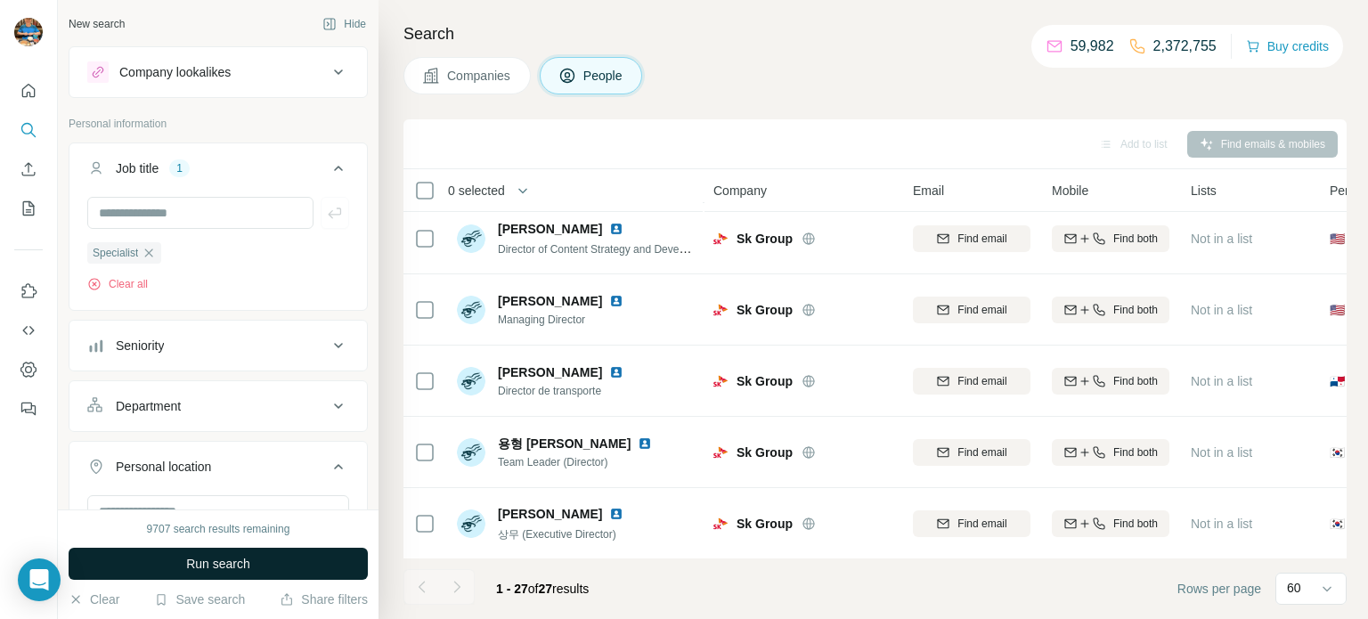
click at [155, 564] on button "Run search" at bounding box center [218, 564] width 299 height 32
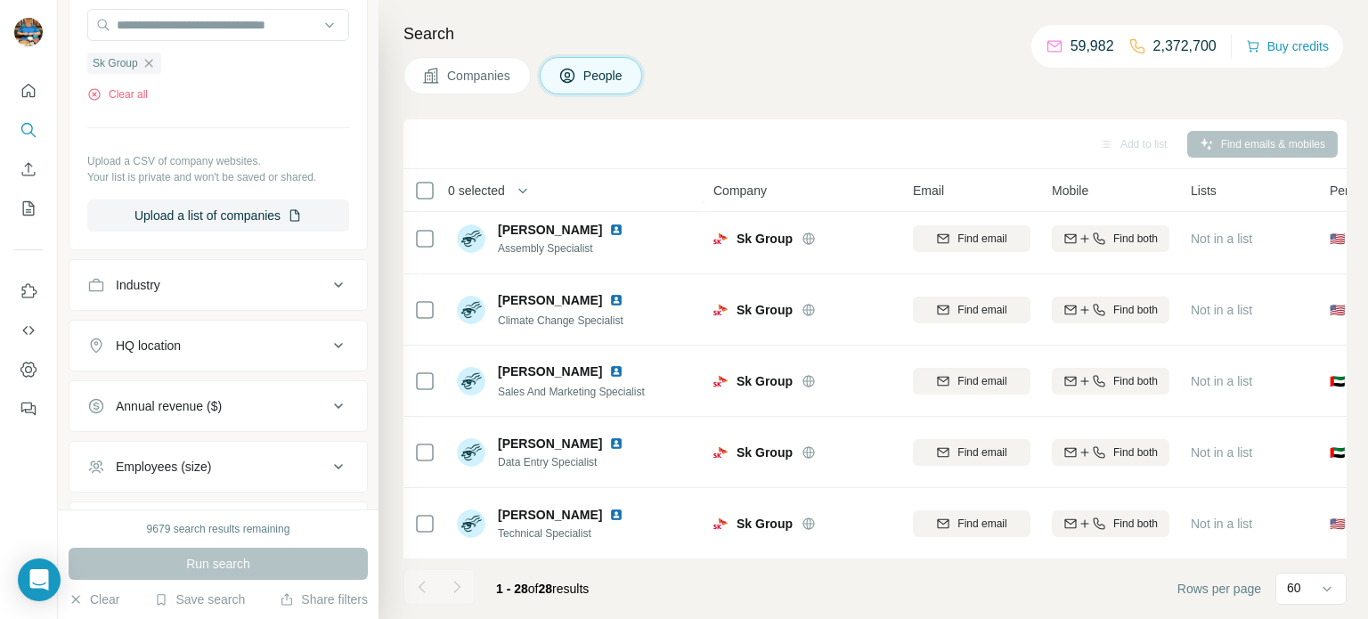
scroll to position [666, 0]
click at [789, 94] on div "Search Companies People Add to list Find emails & mobiles 0 selected People Com…" at bounding box center [874, 309] width 990 height 619
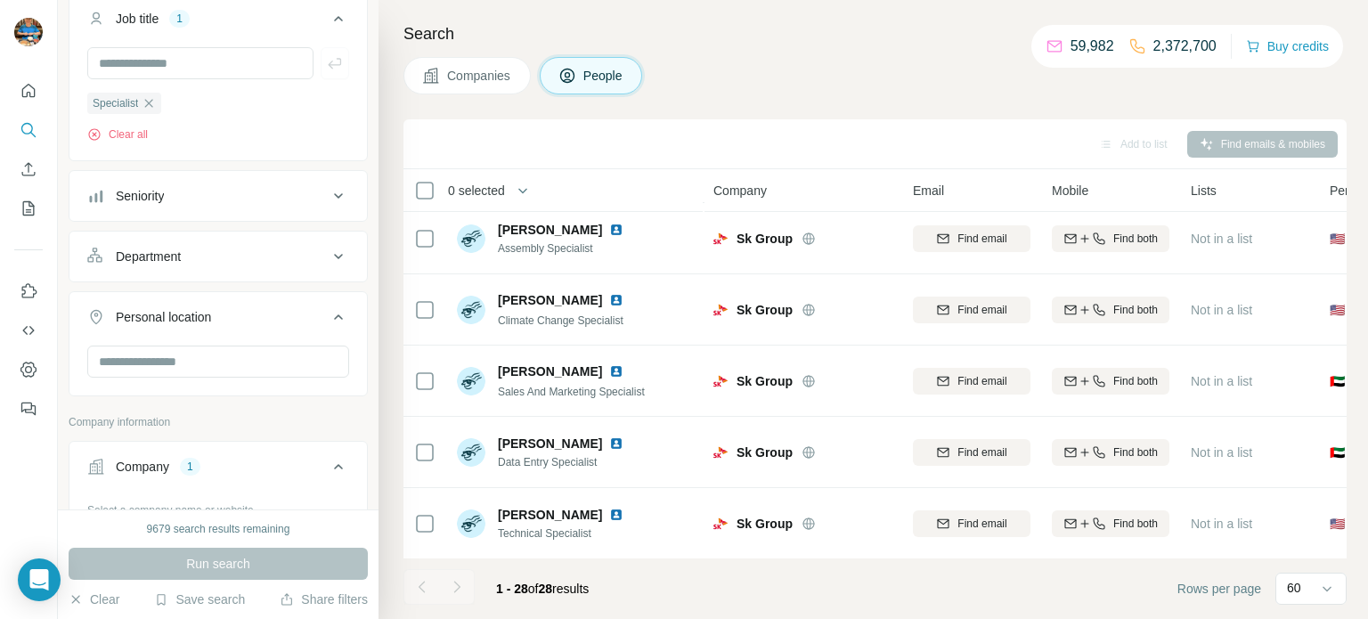
scroll to position [121, 0]
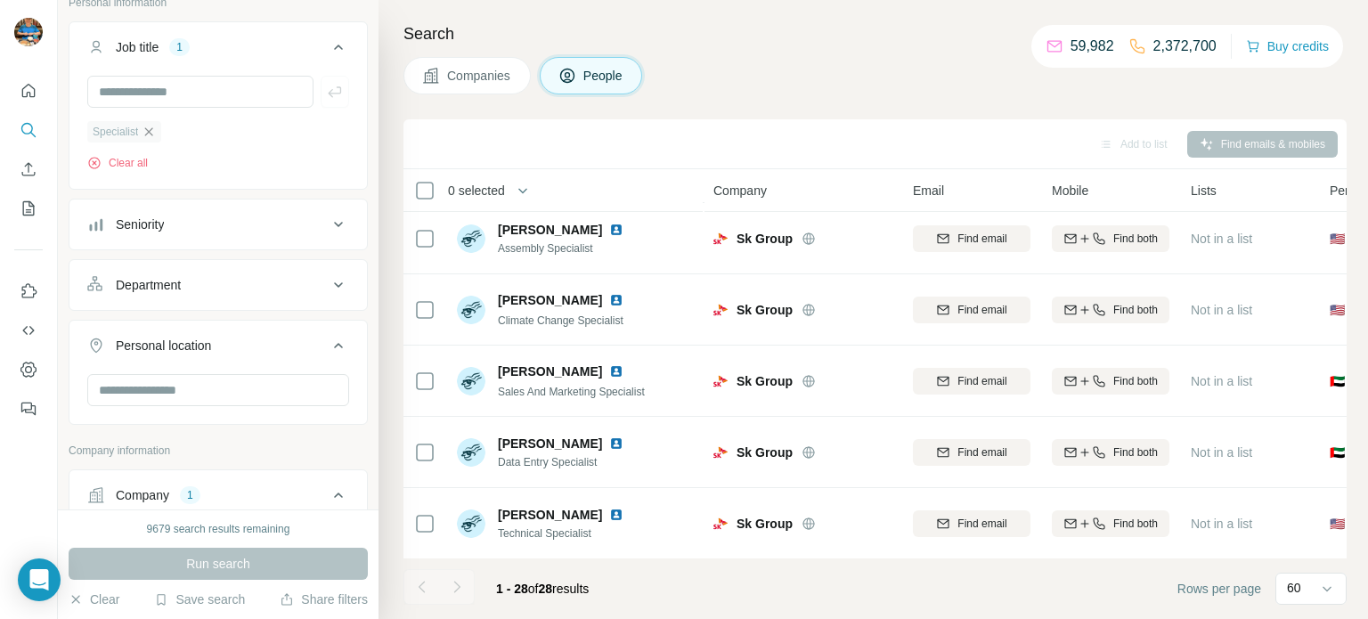
click at [153, 129] on icon "button" at bounding box center [149, 131] width 8 height 8
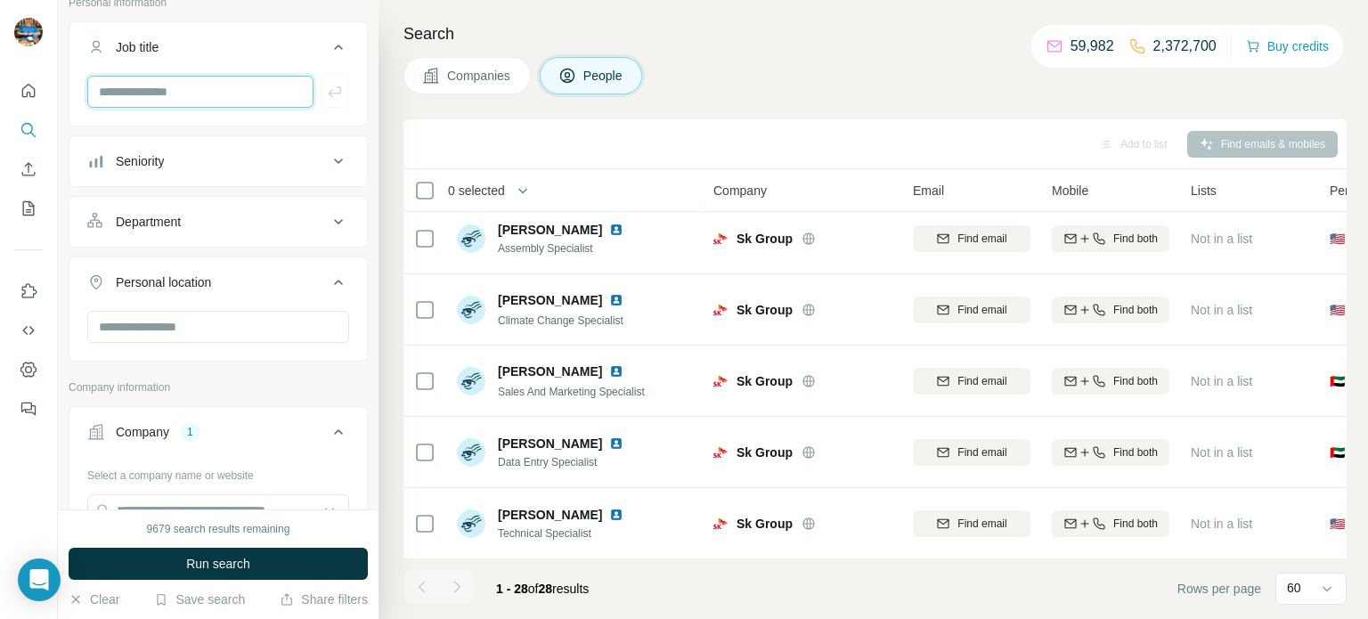
drag, startPoint x: 178, startPoint y: 107, endPoint x: 184, endPoint y: 97, distance: 11.6
click at [179, 106] on input "text" at bounding box center [200, 92] width 226 height 32
type input "*****"
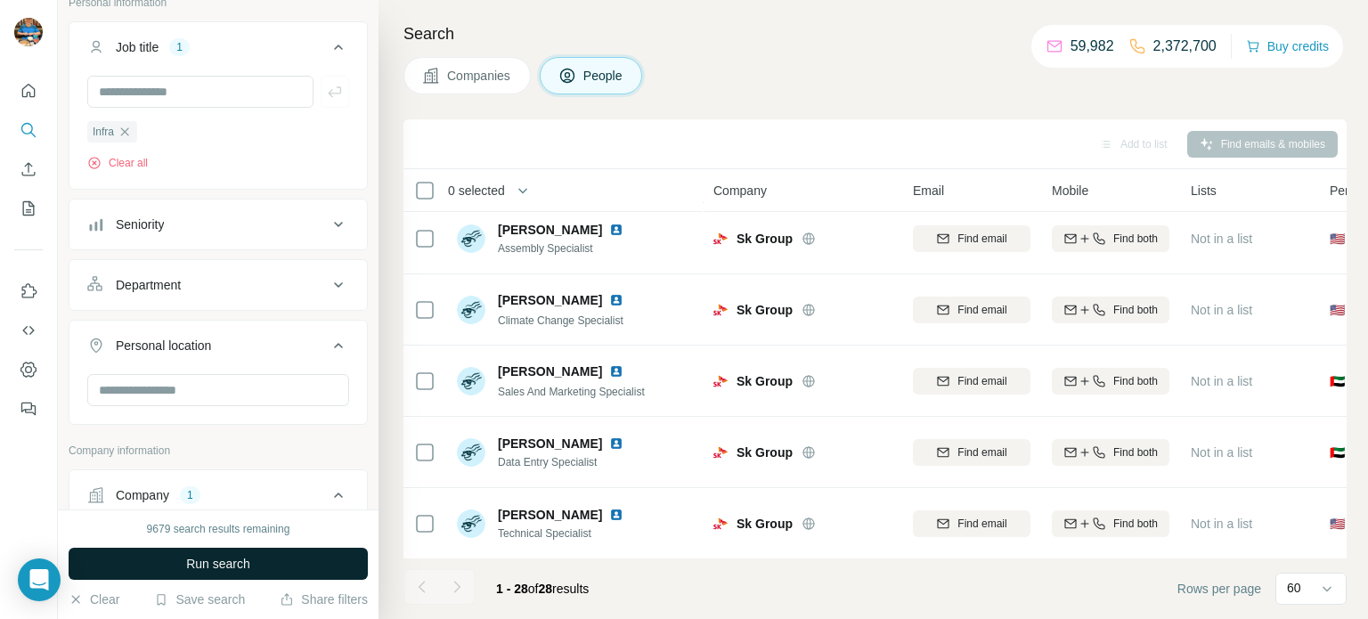
click at [204, 557] on span "Run search" at bounding box center [218, 564] width 64 height 18
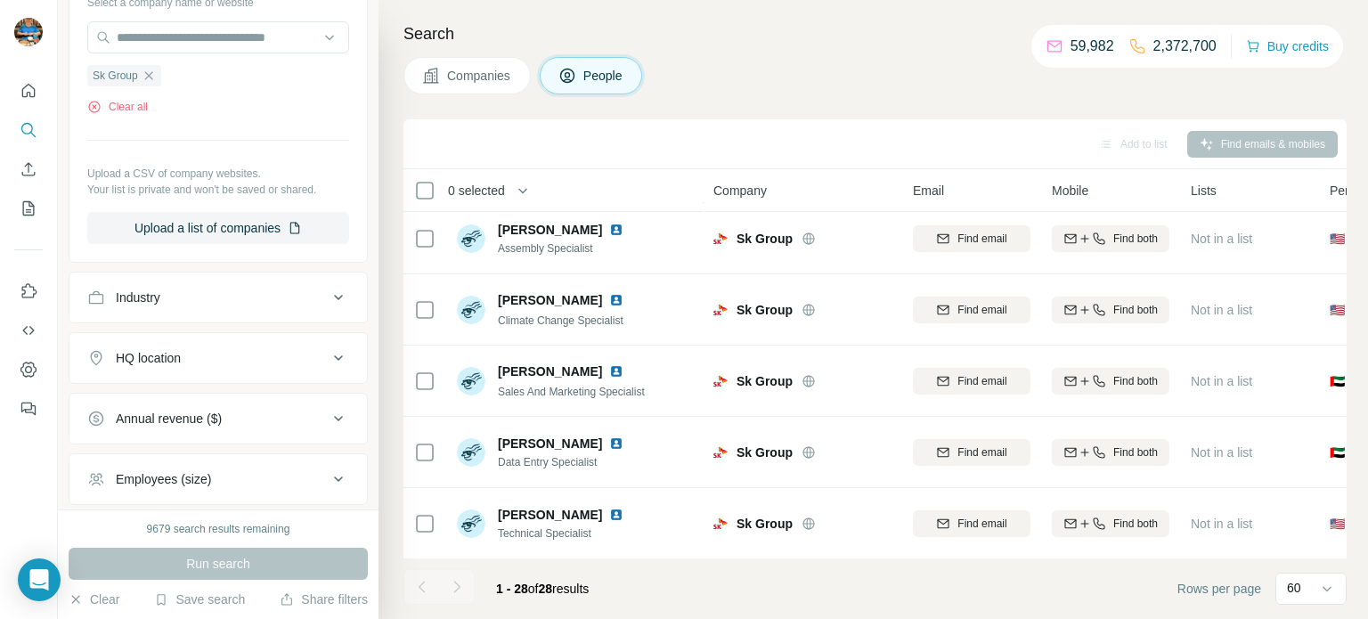
scroll to position [666, 0]
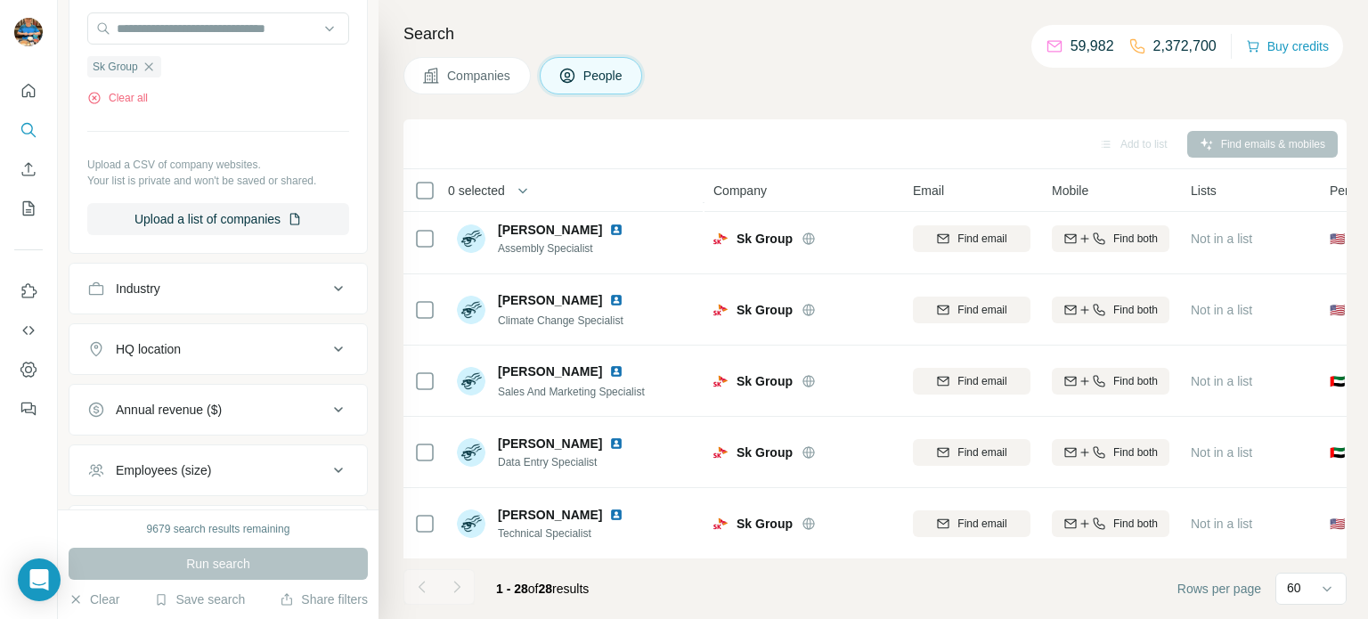
click at [855, 87] on div "Companies People" at bounding box center [874, 75] width 943 height 37
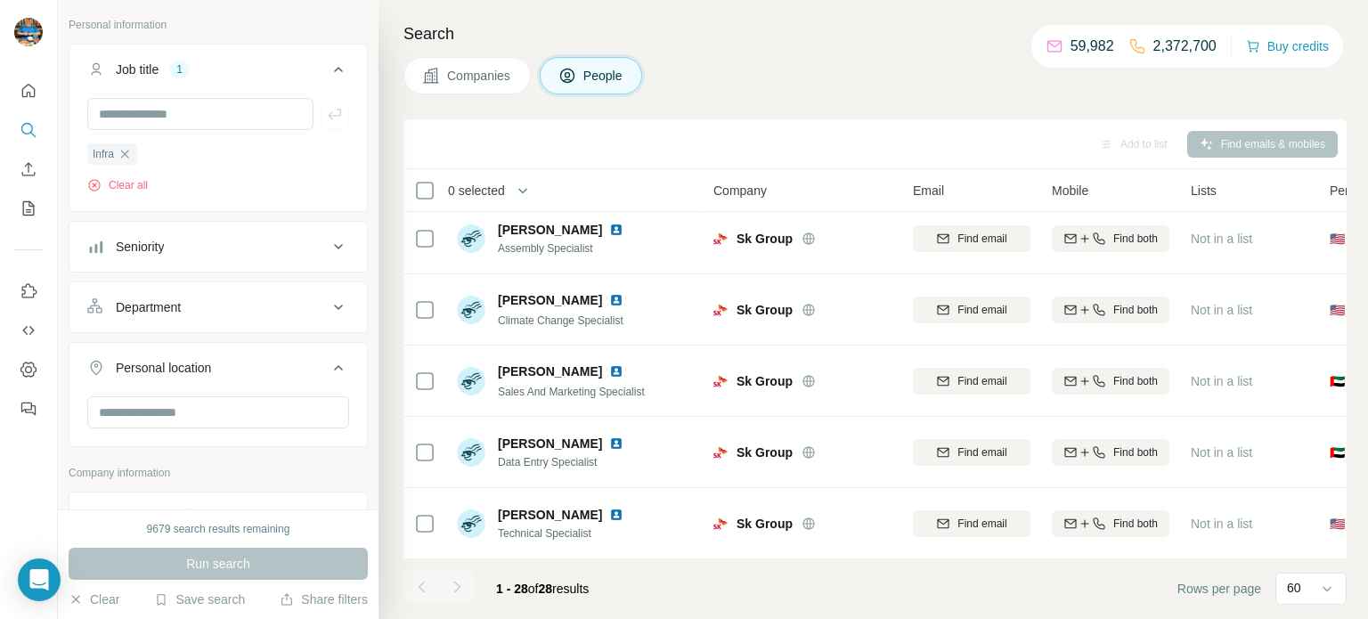
scroll to position [0, 0]
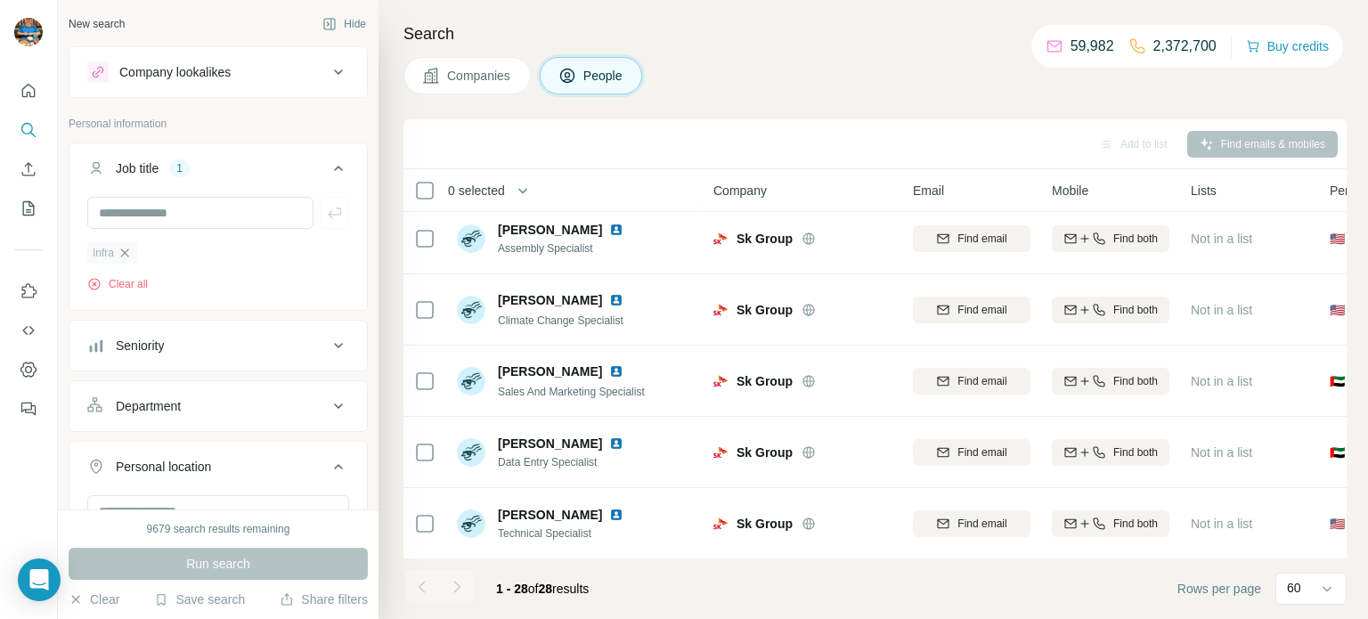
click at [126, 255] on icon "button" at bounding box center [125, 253] width 14 height 14
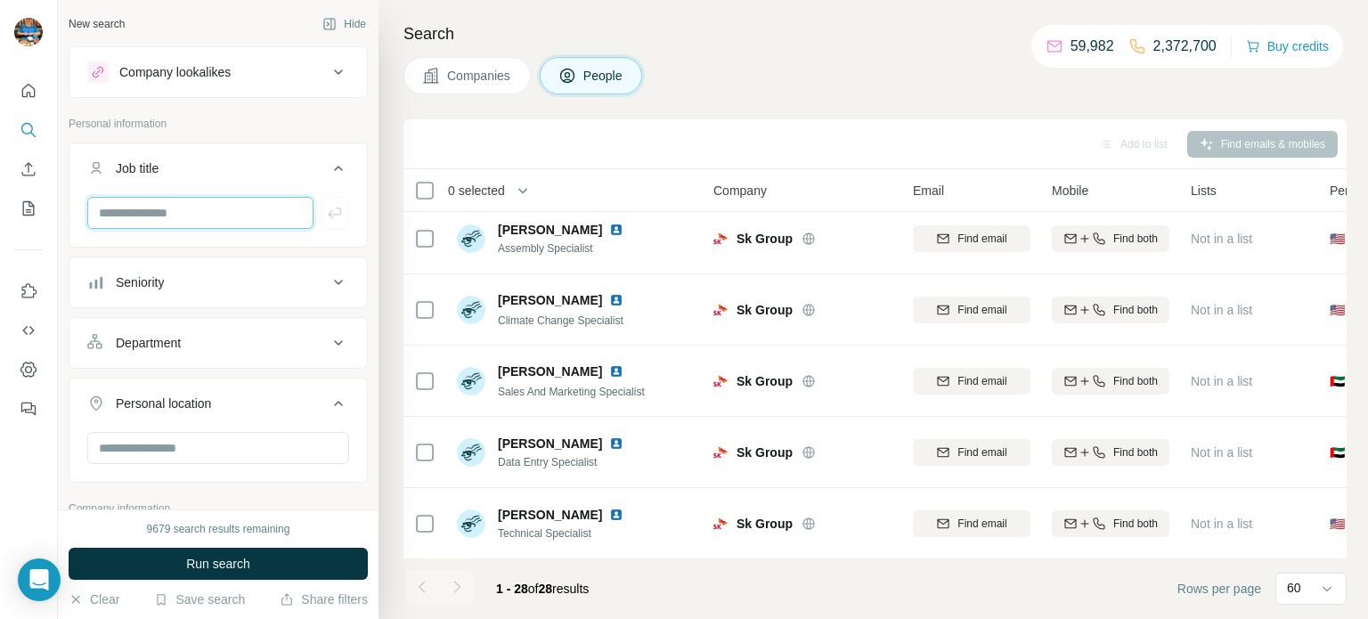
click at [149, 211] on input "text" at bounding box center [200, 213] width 226 height 32
type input "**********"
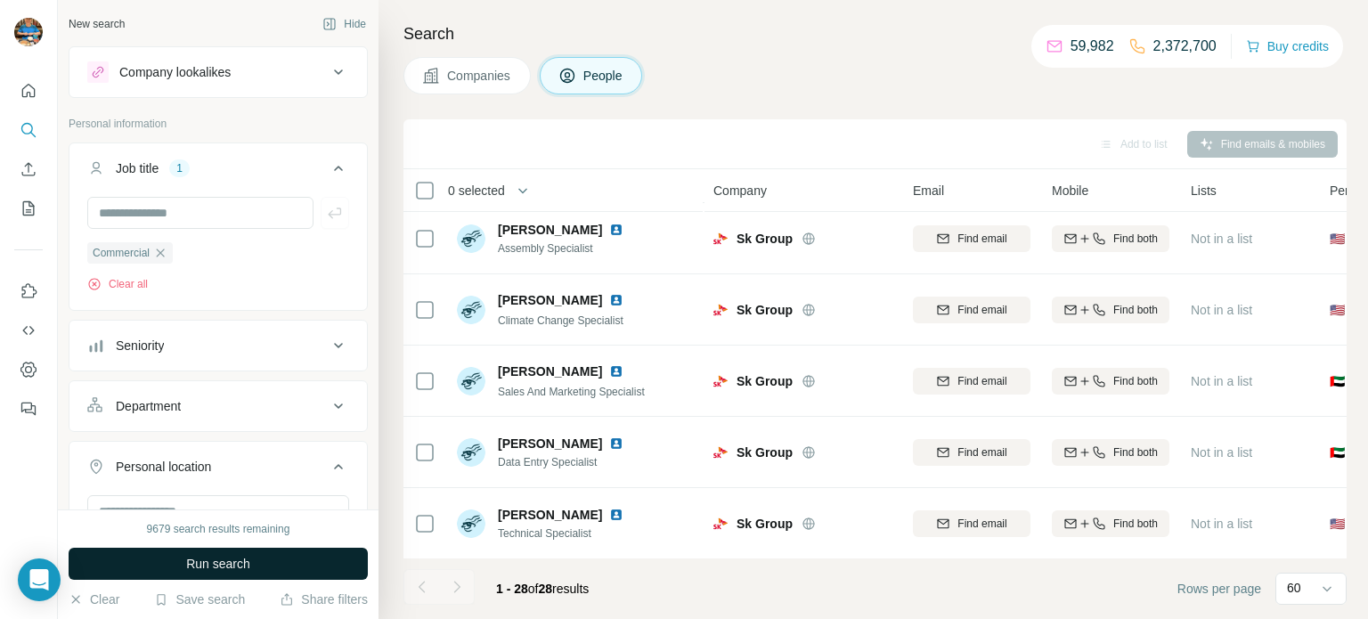
click at [232, 568] on span "Run search" at bounding box center [218, 564] width 64 height 18
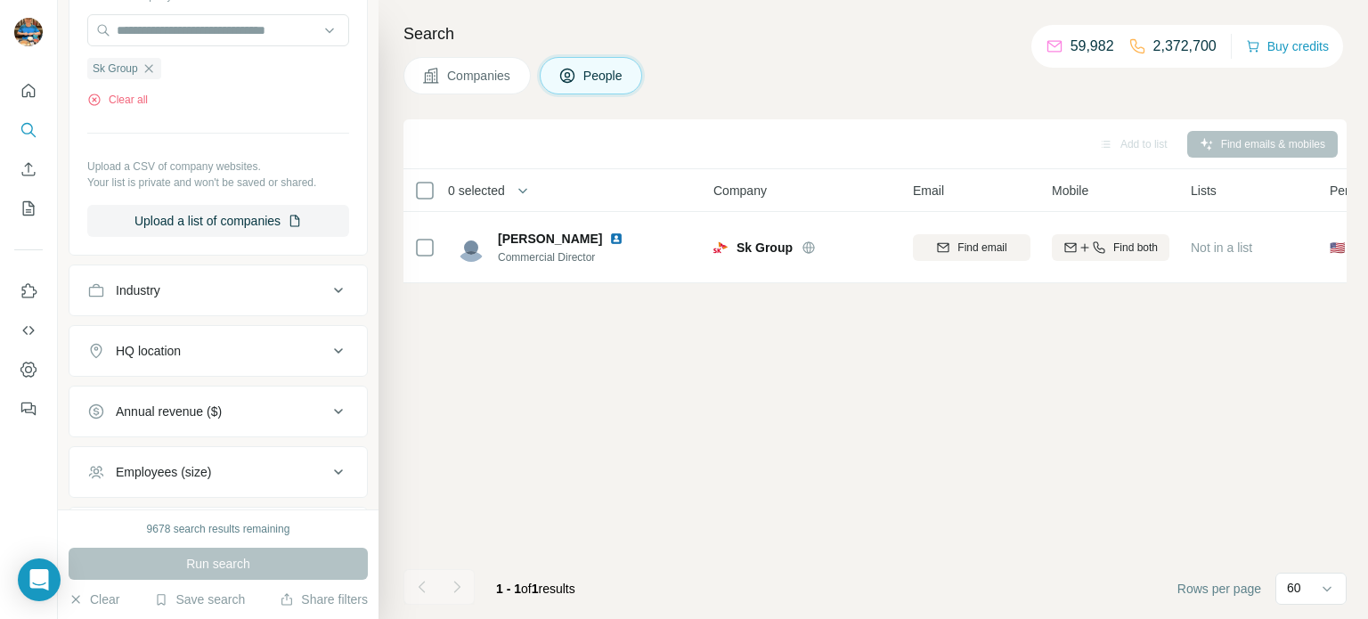
scroll to position [665, 0]
click at [539, 368] on div "Add to list Find emails & mobiles 0 selected People Company Email Mobile Lists …" at bounding box center [874, 369] width 943 height 500
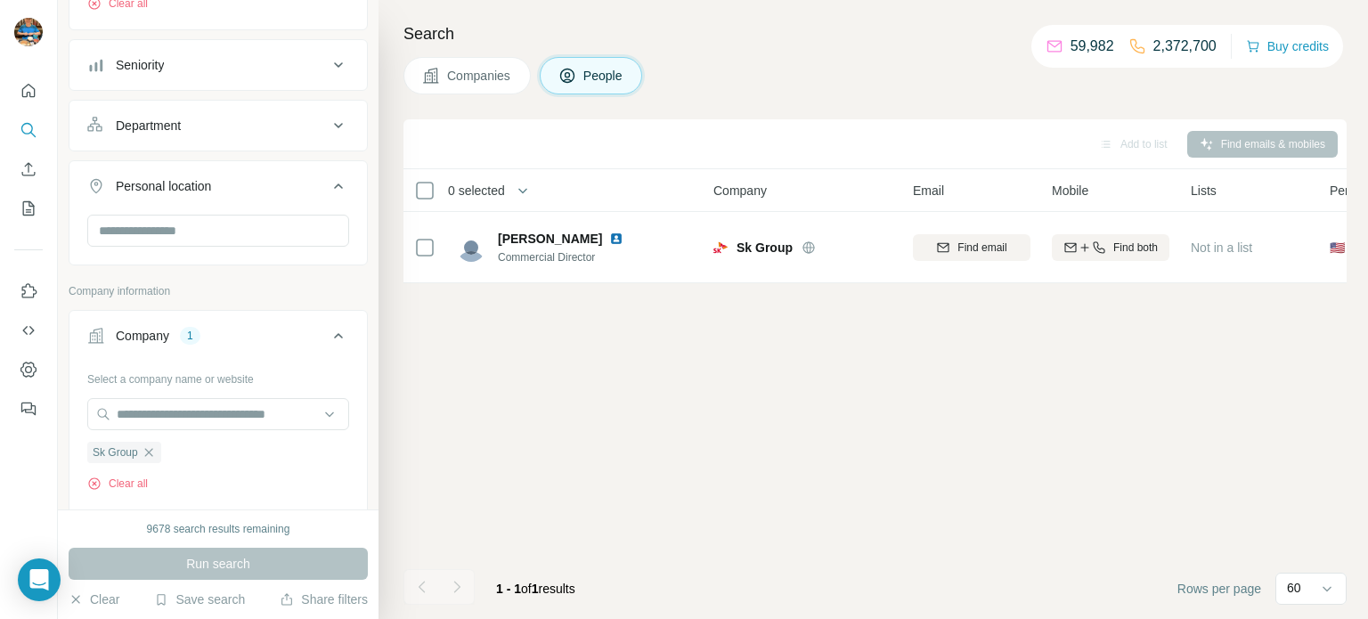
scroll to position [0, 0]
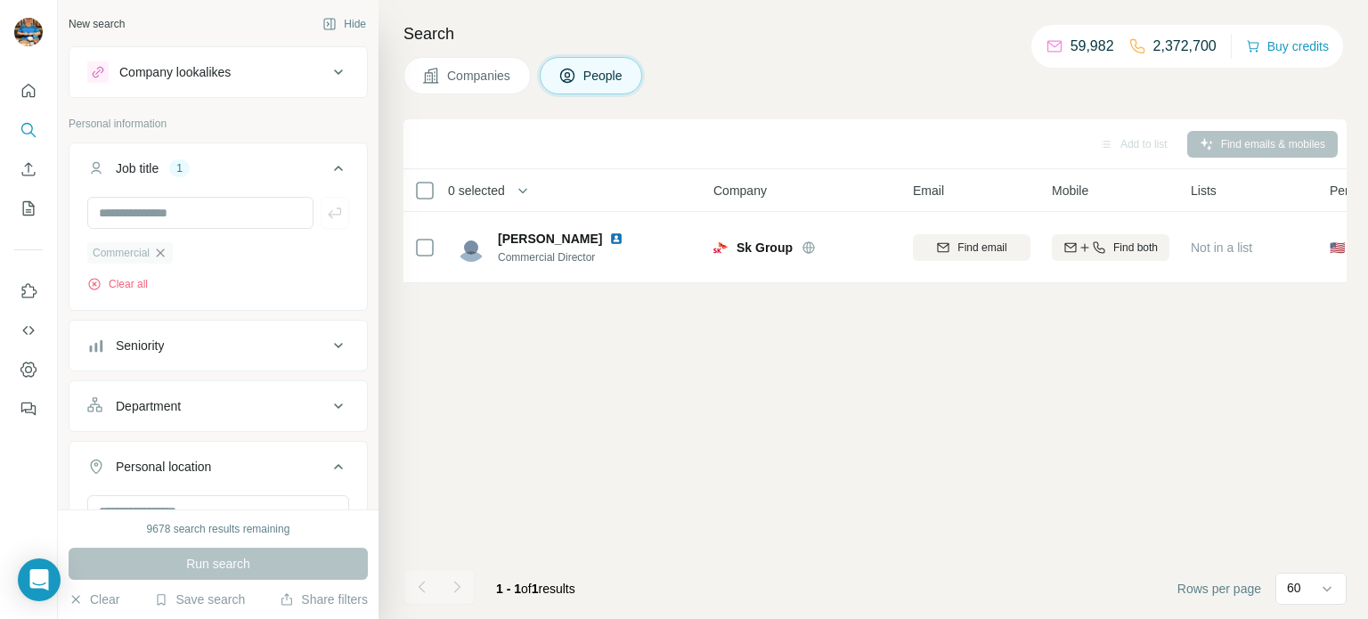
click at [167, 246] on icon "button" at bounding box center [160, 253] width 14 height 14
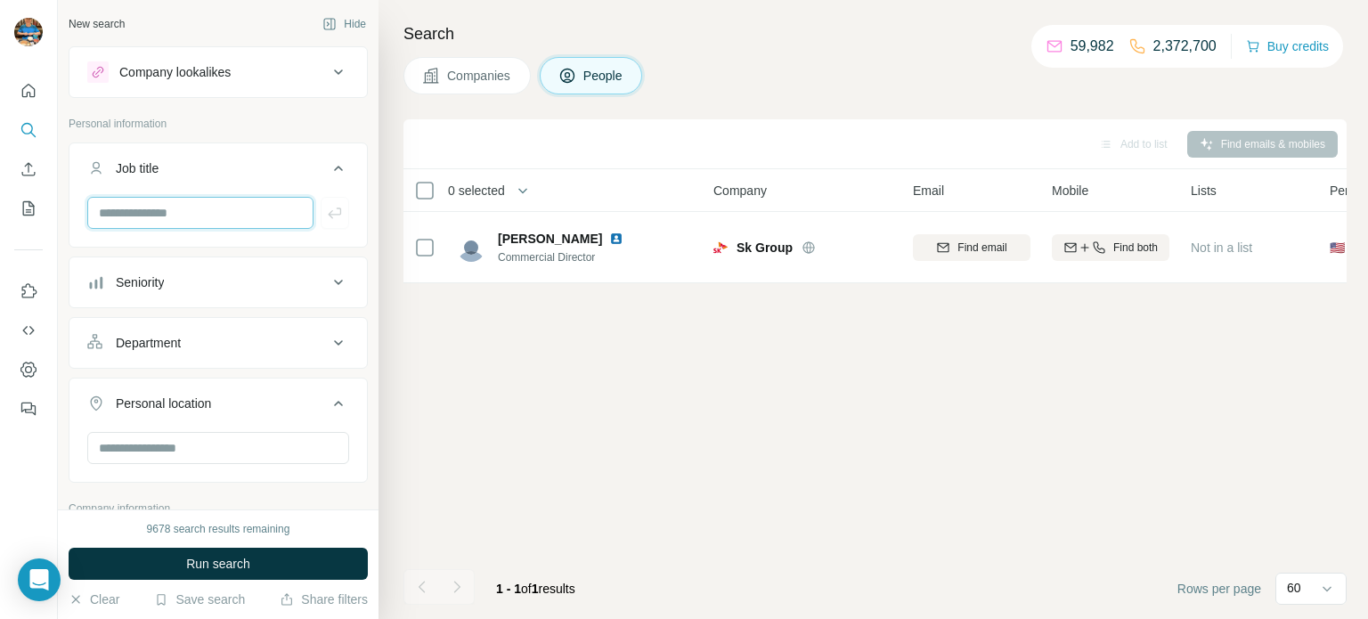
click at [184, 212] on input "text" at bounding box center [200, 213] width 226 height 32
type input "*********"
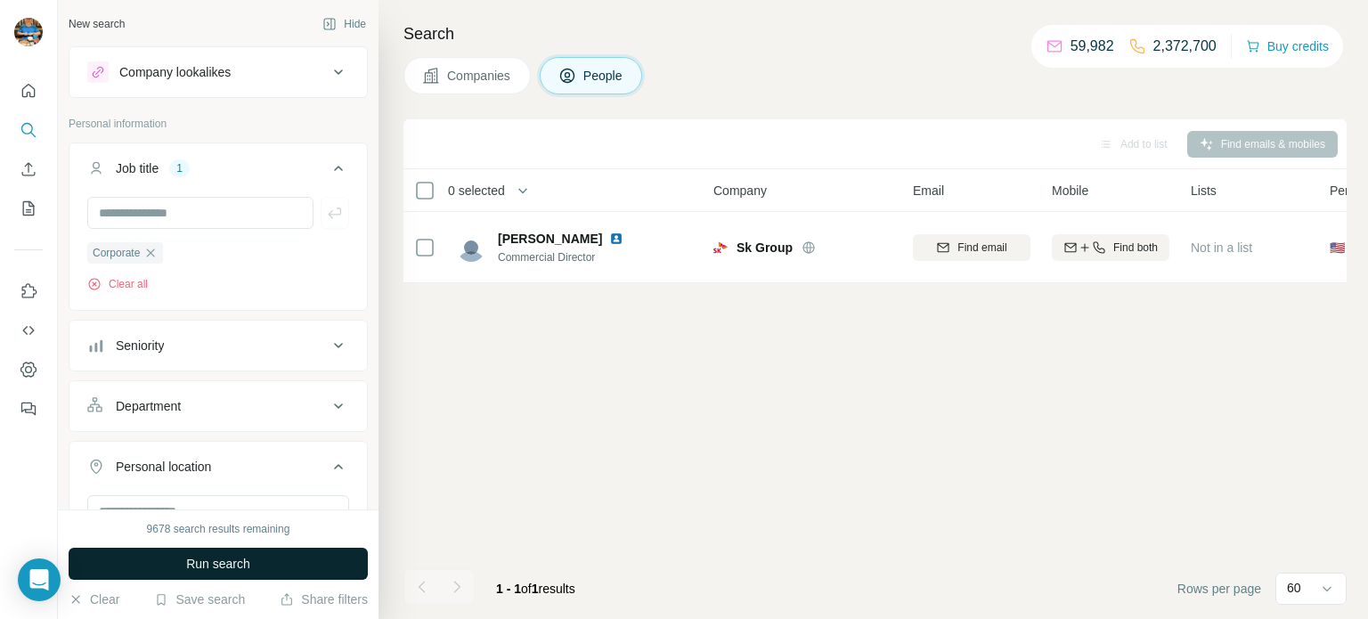
click at [202, 558] on span "Run search" at bounding box center [218, 564] width 64 height 18
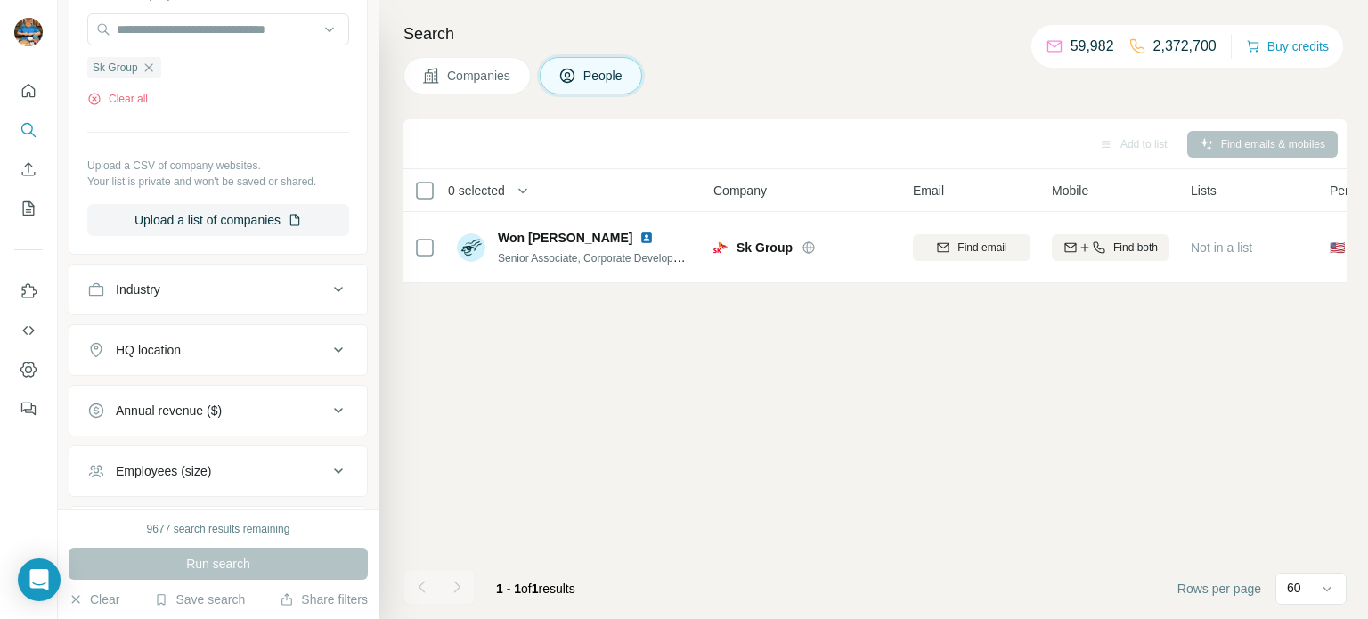
scroll to position [666, 0]
click at [585, 437] on div "Add to list Find emails & mobiles 0 selected People Company Email Mobile Lists …" at bounding box center [874, 369] width 943 height 500
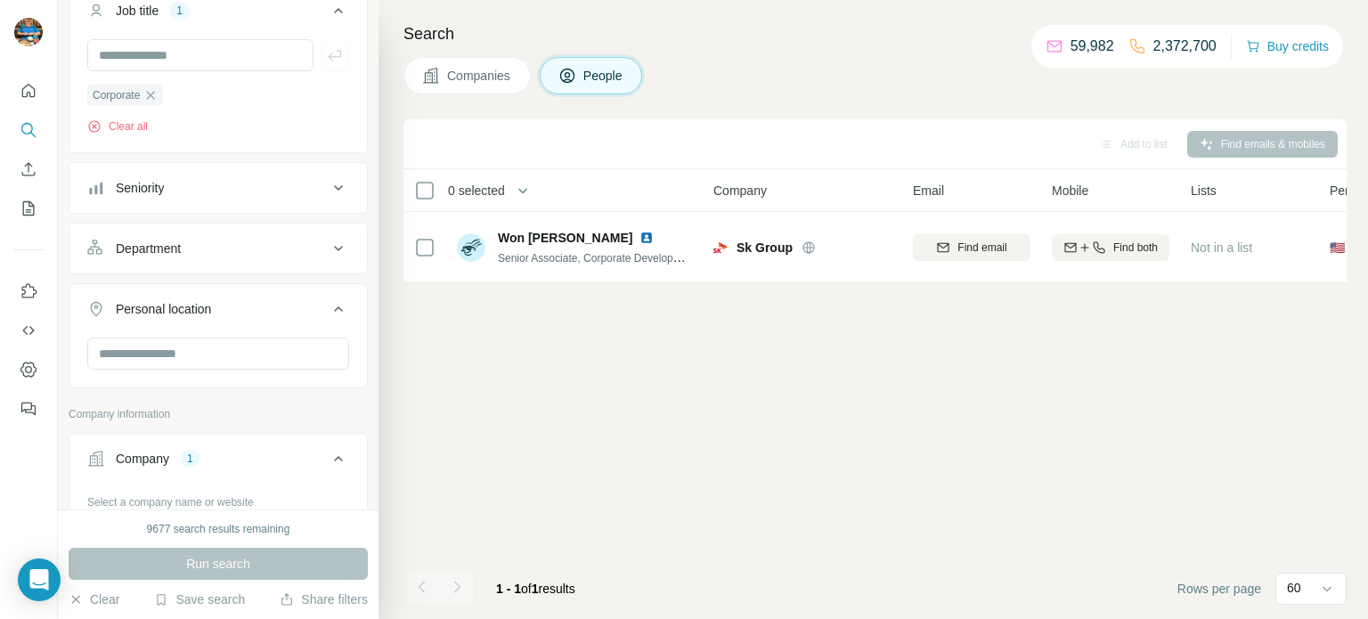
scroll to position [0, 0]
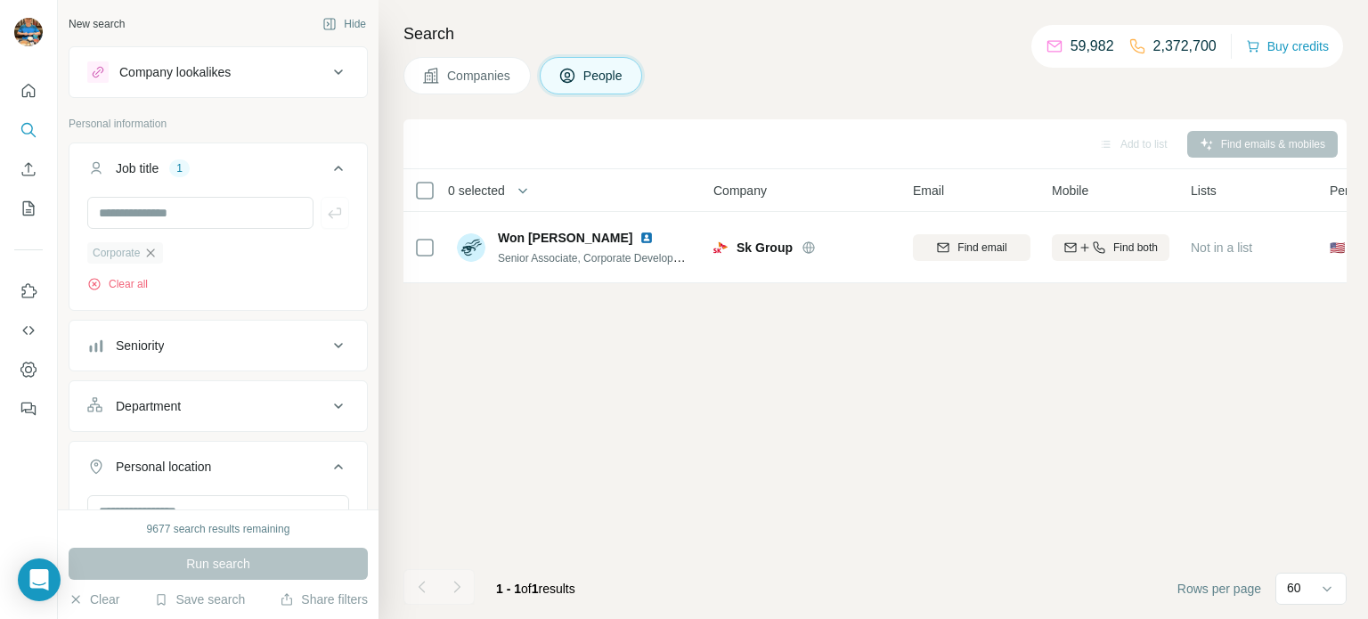
click at [153, 252] on icon "button" at bounding box center [150, 253] width 14 height 14
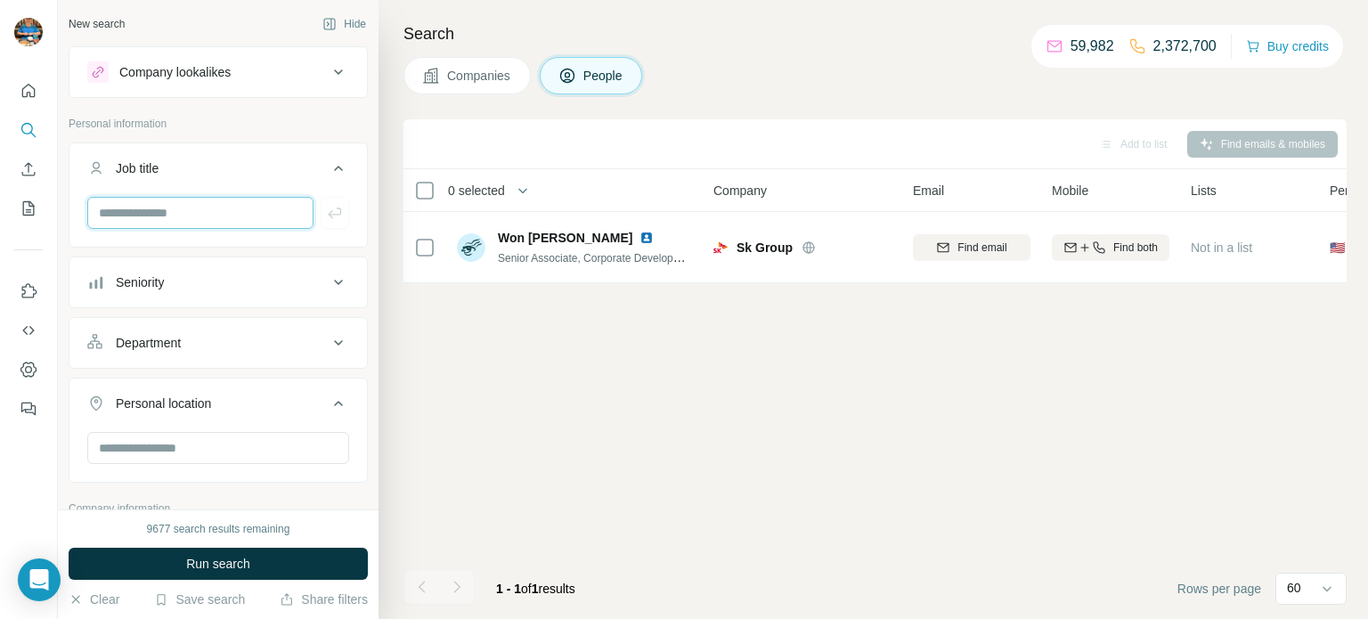
click at [192, 211] on input "text" at bounding box center [200, 213] width 226 height 32
type input "**********"
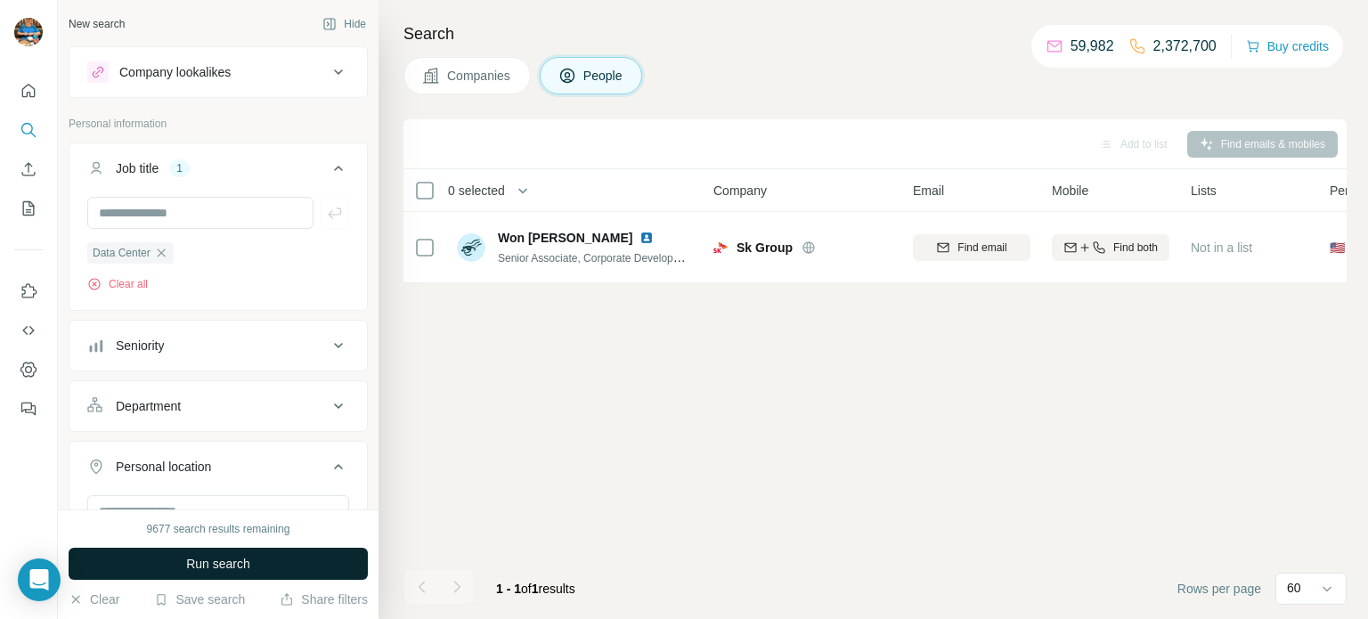
click at [195, 576] on button "Run search" at bounding box center [218, 564] width 299 height 32
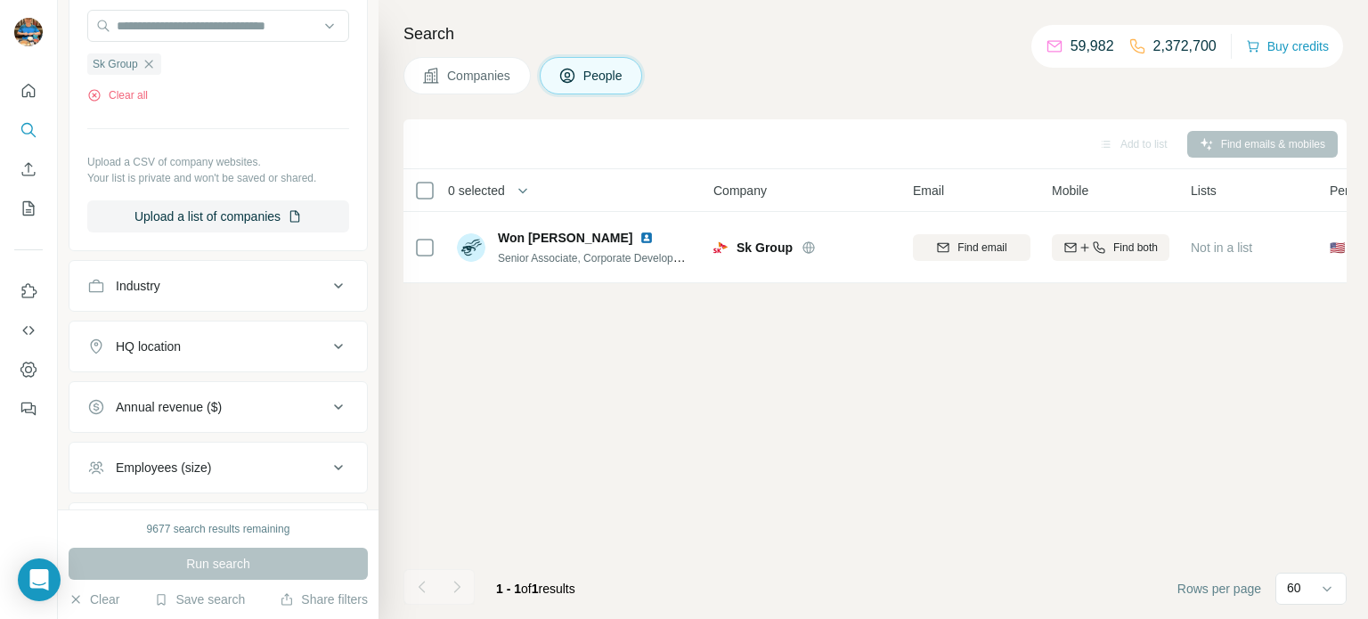
scroll to position [670, 0]
click at [571, 388] on div "Add to list Find emails & mobiles 0 selected People Company Email Mobile Lists …" at bounding box center [874, 369] width 943 height 500
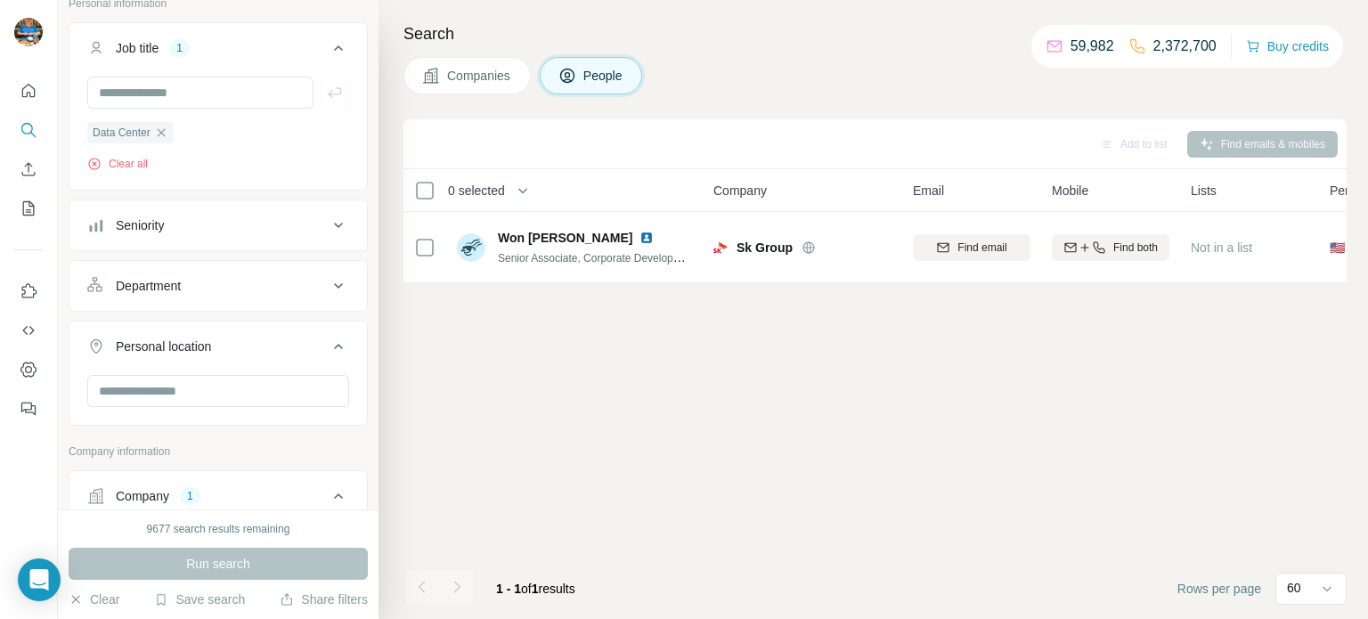
scroll to position [0, 0]
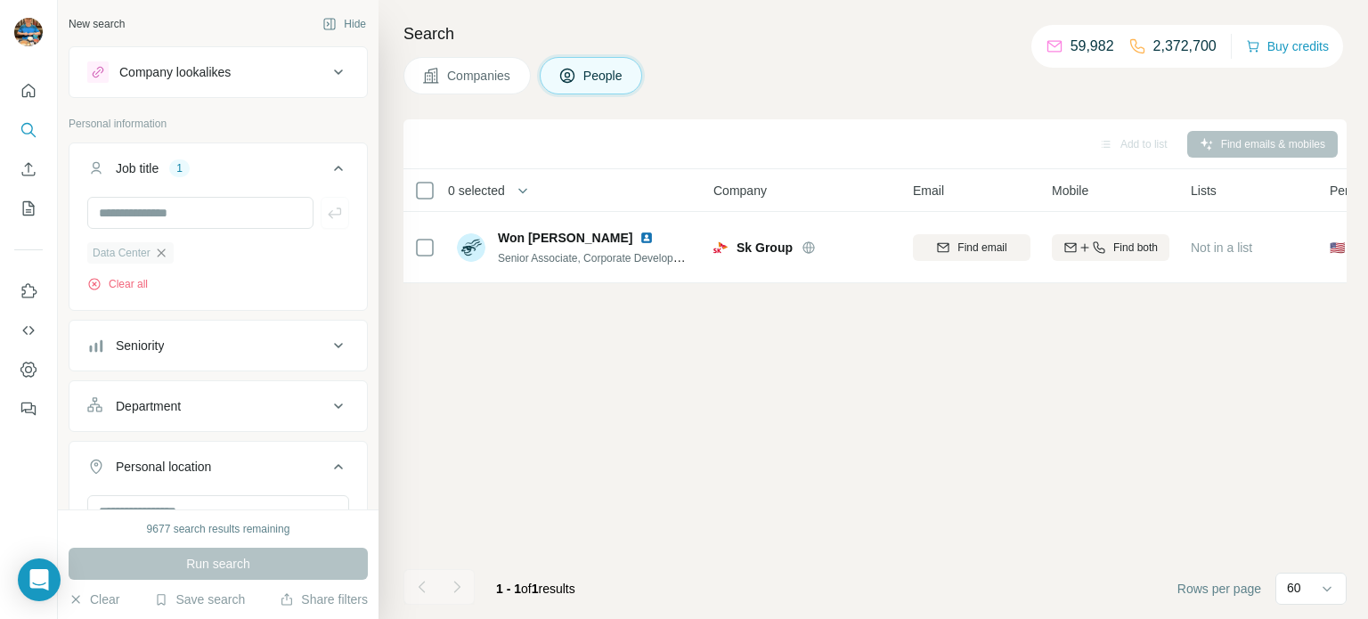
click at [168, 257] on icon "button" at bounding box center [161, 253] width 14 height 14
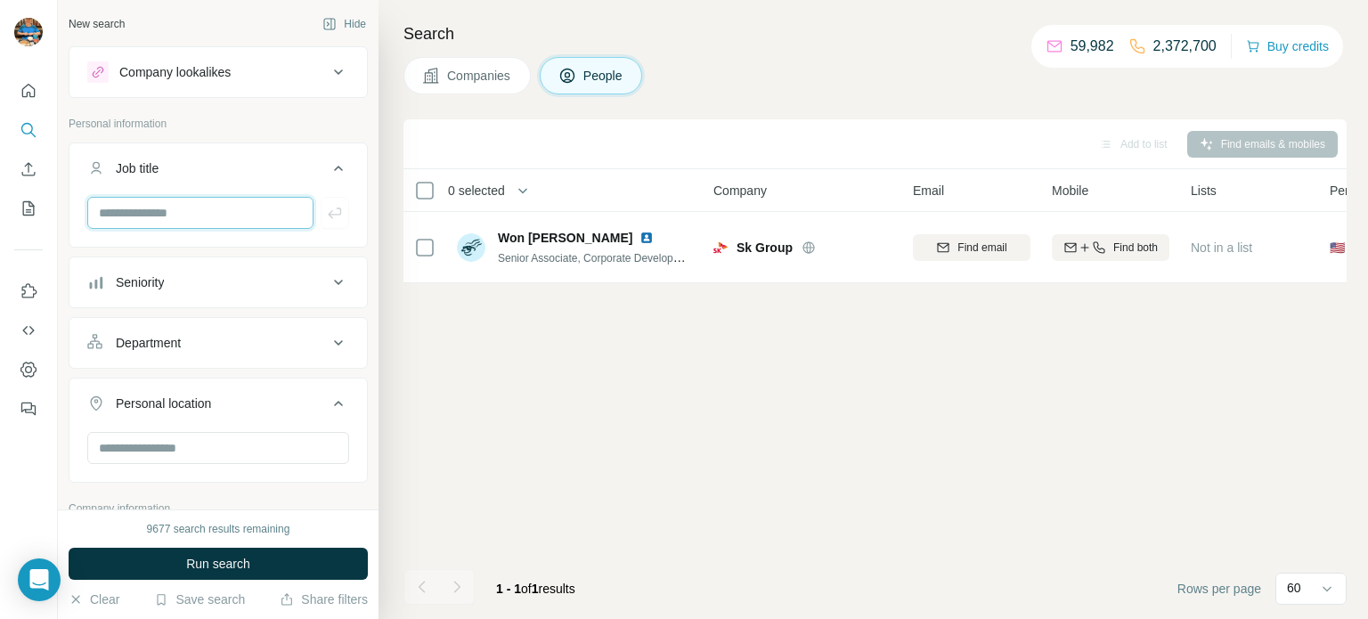
click at [202, 213] on input "text" at bounding box center [200, 213] width 226 height 32
type input "********"
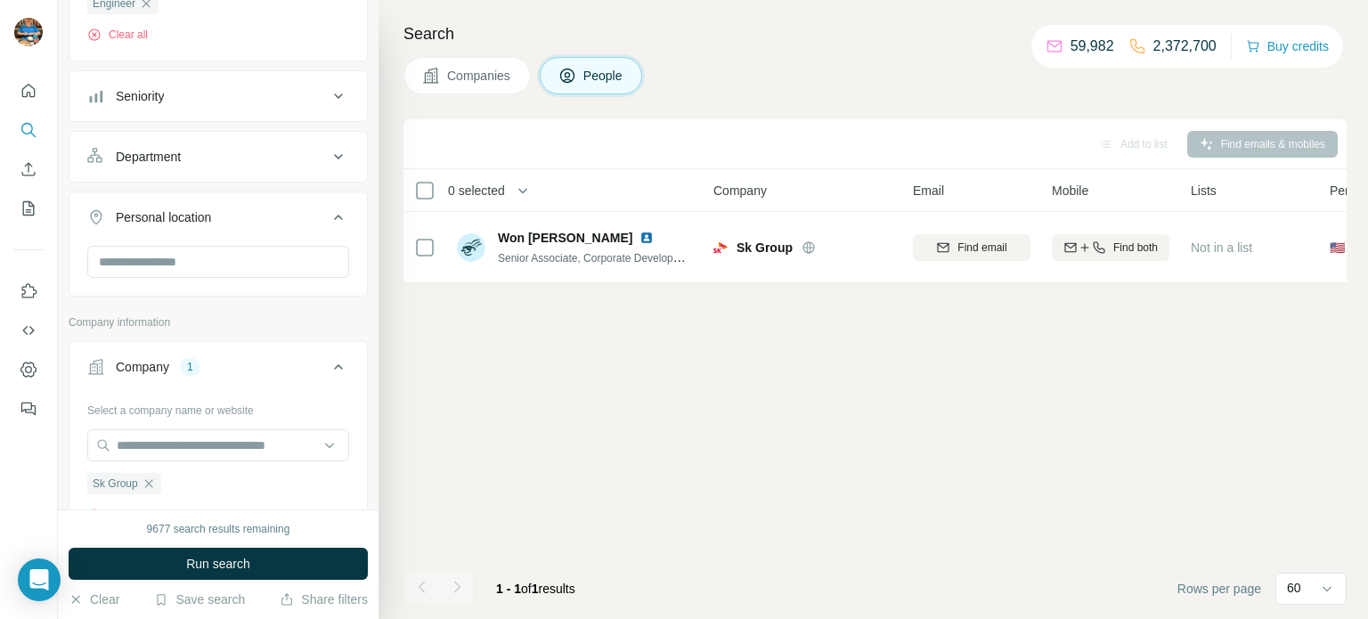
scroll to position [273, 0]
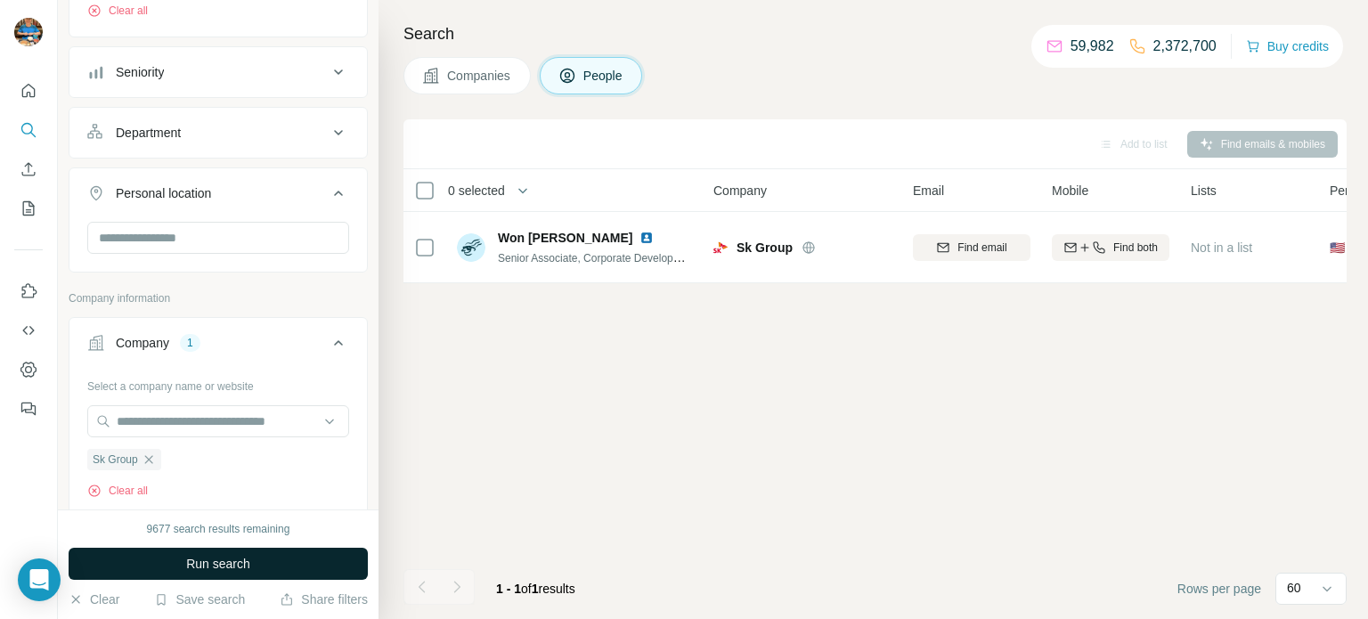
click at [204, 558] on span "Run search" at bounding box center [218, 564] width 64 height 18
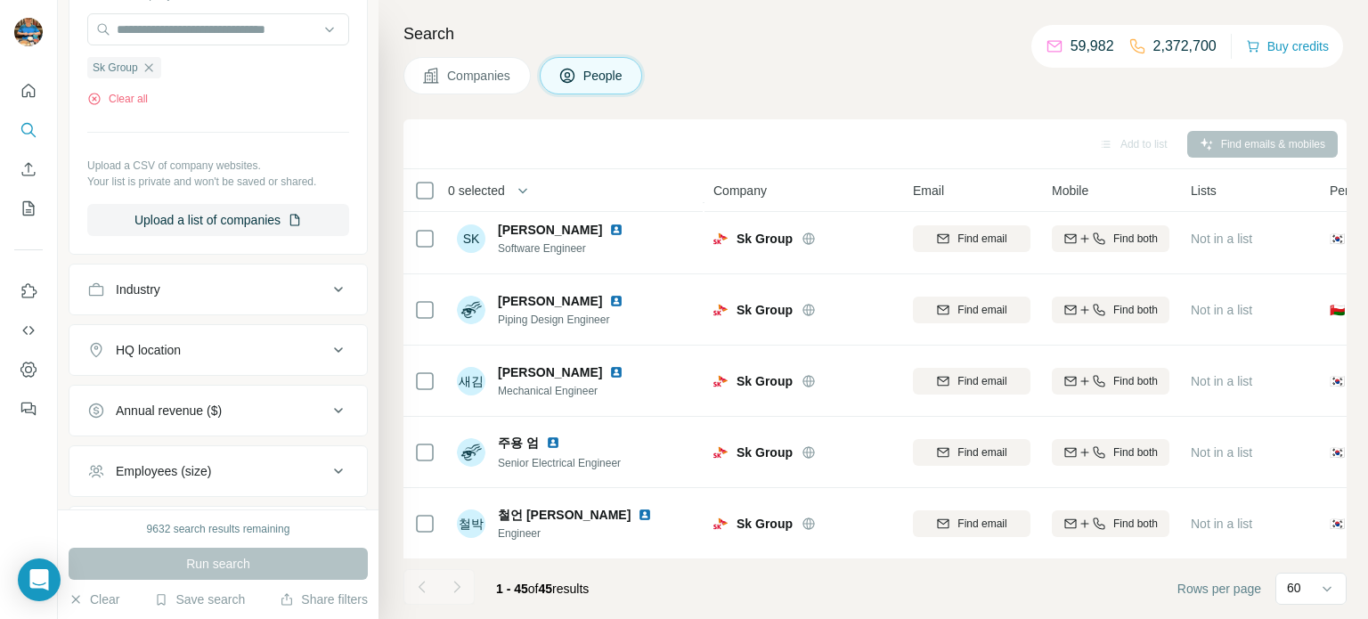
scroll to position [666, 0]
click at [974, 65] on div "Companies People" at bounding box center [874, 75] width 943 height 37
